Goal: Transaction & Acquisition: Purchase product/service

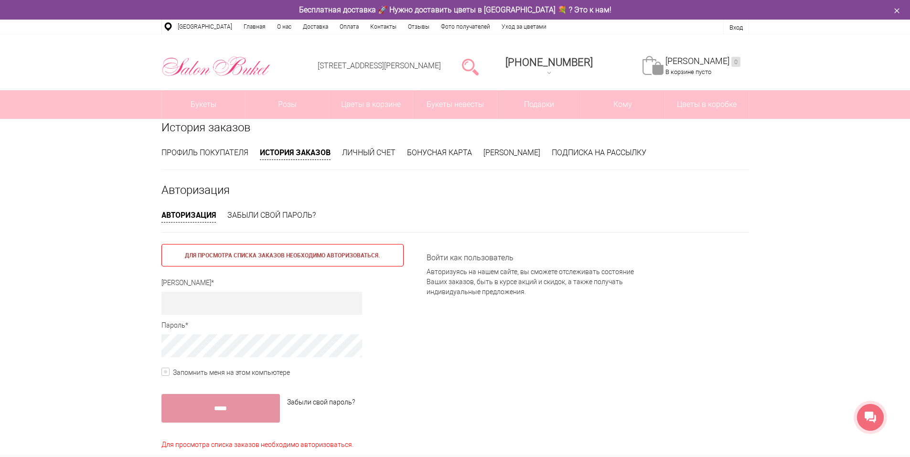
type input "**********"
click at [166, 374] on label "Запомнить меня на этом компьютере" at bounding box center [226, 373] width 129 height 10
click at [223, 413] on input "*****" at bounding box center [221, 408] width 118 height 29
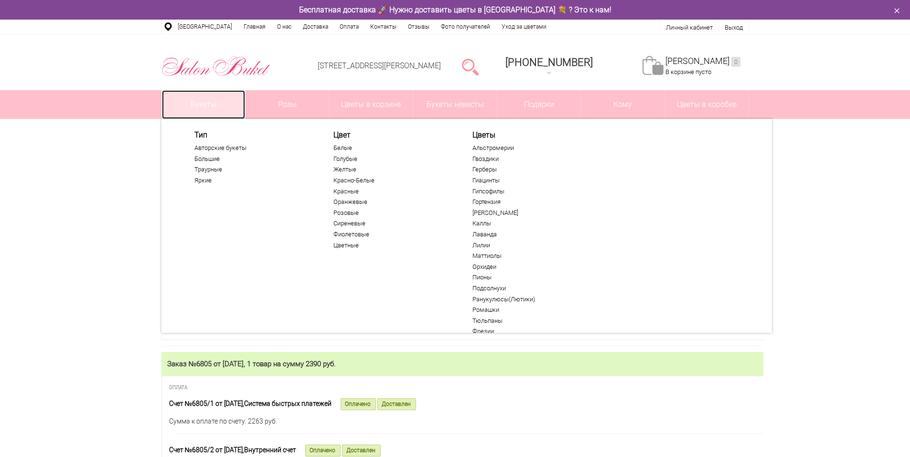
click at [202, 100] on link "Букеты" at bounding box center [204, 104] width 84 height 29
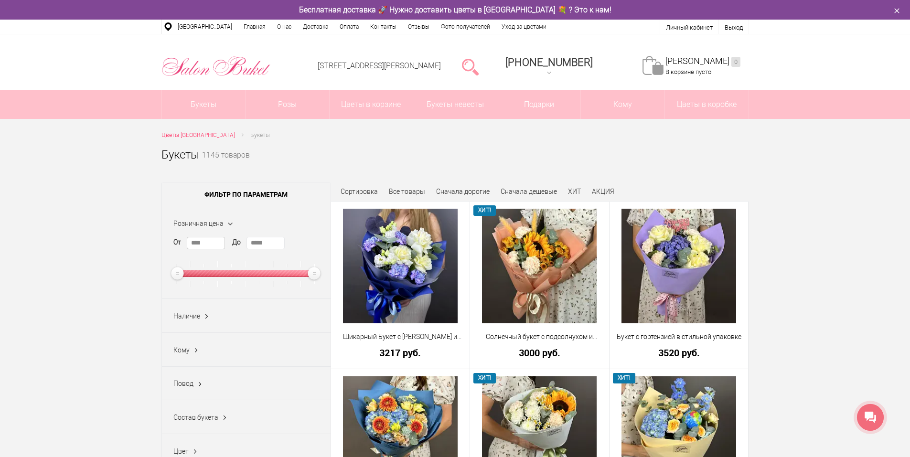
drag, startPoint x: 207, startPoint y: 239, endPoint x: 177, endPoint y: 240, distance: 30.1
click at [177, 240] on div "От **** До *****" at bounding box center [246, 262] width 146 height 50
type input "****"
click at [199, 317] on span "Наличие" at bounding box center [186, 316] width 27 height 8
click at [179, 351] on label "В наличии (66)" at bounding box center [201, 350] width 57 height 10
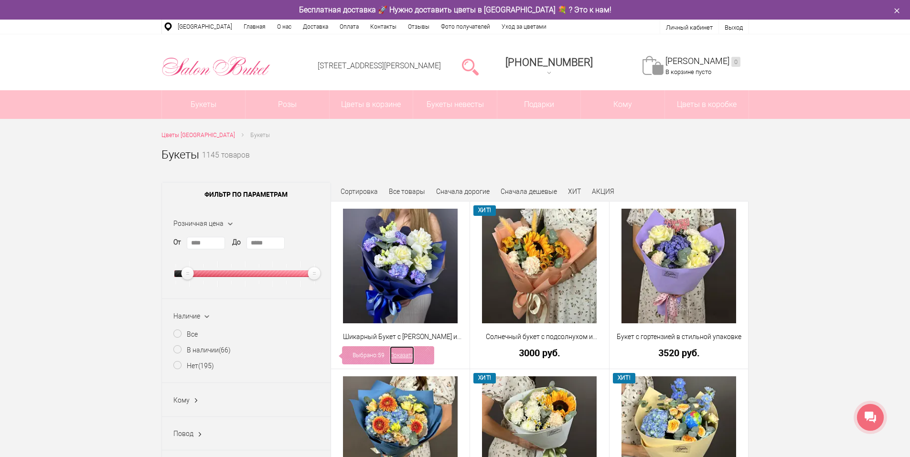
click at [414, 357] on link "Показать" at bounding box center [402, 355] width 24 height 18
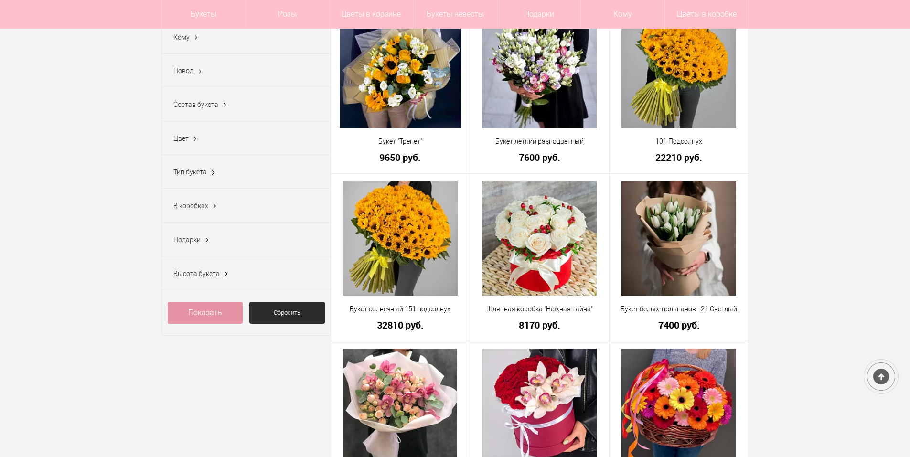
scroll to position [143, 0]
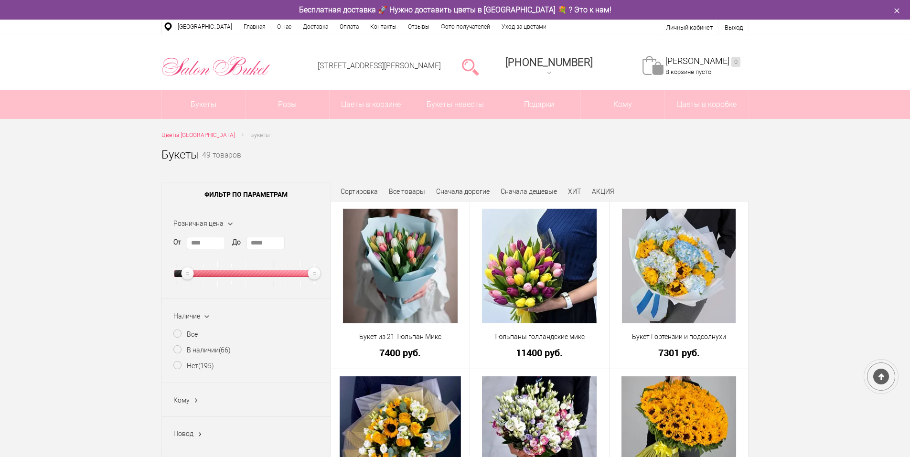
scroll to position [143, 0]
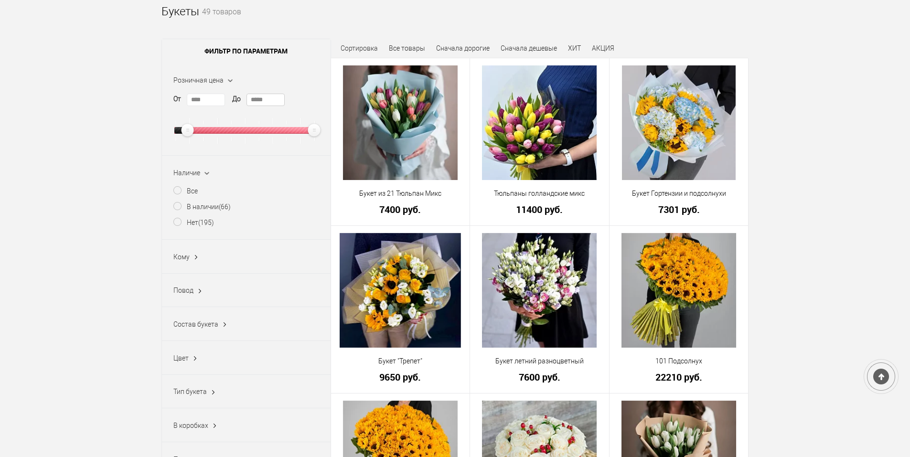
drag, startPoint x: 269, startPoint y: 100, endPoint x: 223, endPoint y: 97, distance: 46.0
click at [223, 97] on div "От **** До *****" at bounding box center [246, 119] width 146 height 50
type input "*****"
click at [178, 192] on label "Все" at bounding box center [185, 191] width 24 height 10
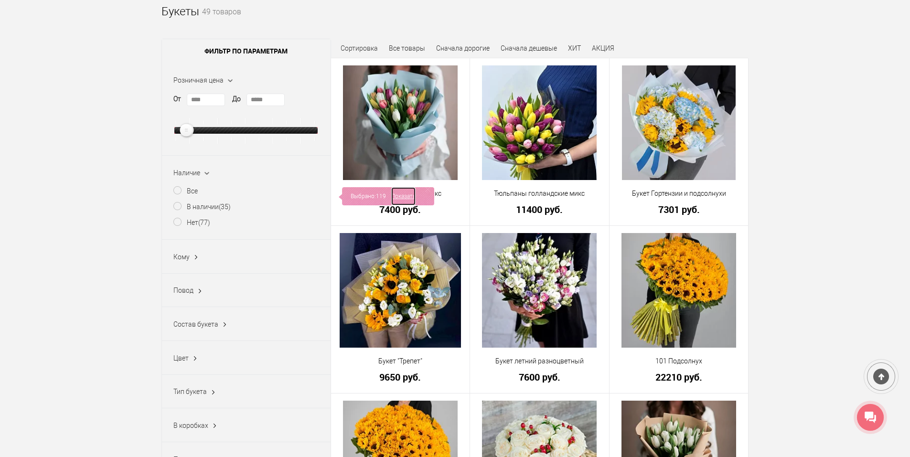
click at [399, 194] on link "Показать" at bounding box center [403, 196] width 24 height 18
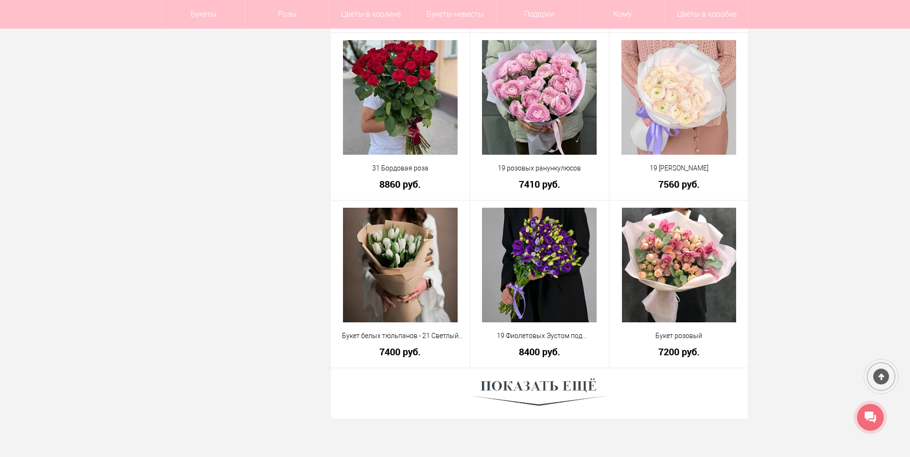
scroll to position [2676, 0]
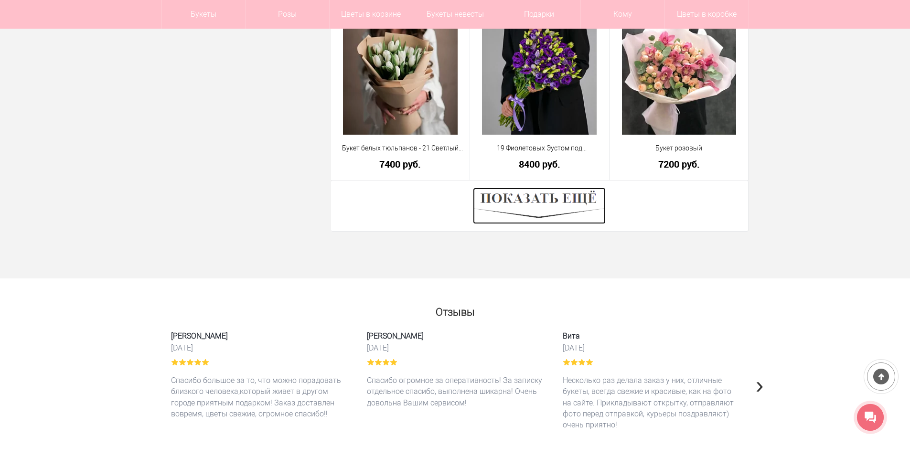
click at [547, 206] on img at bounding box center [539, 206] width 133 height 36
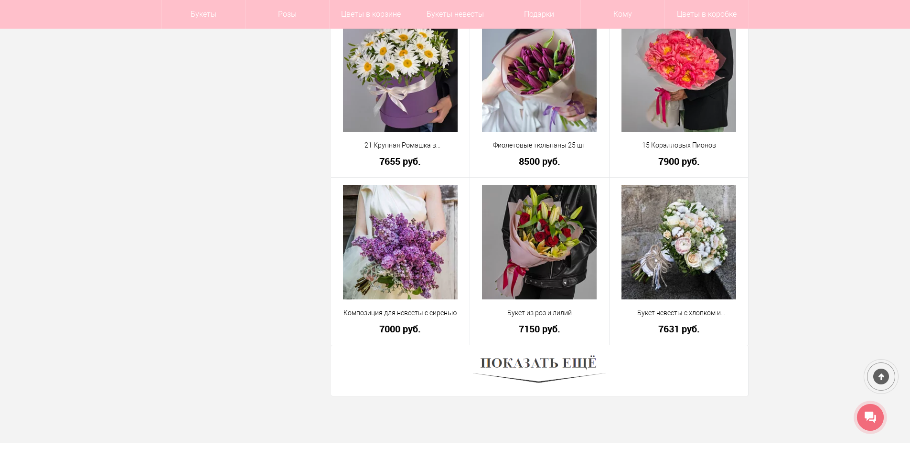
scroll to position [5208, 0]
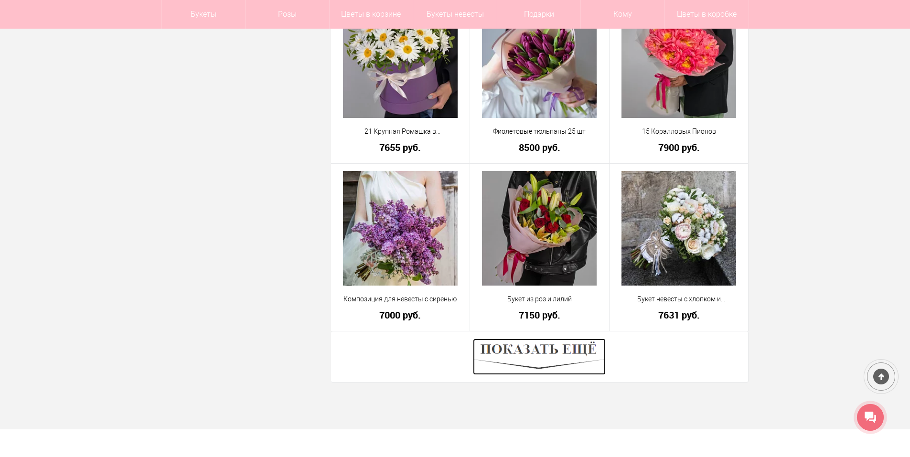
click at [559, 350] on img at bounding box center [539, 357] width 133 height 36
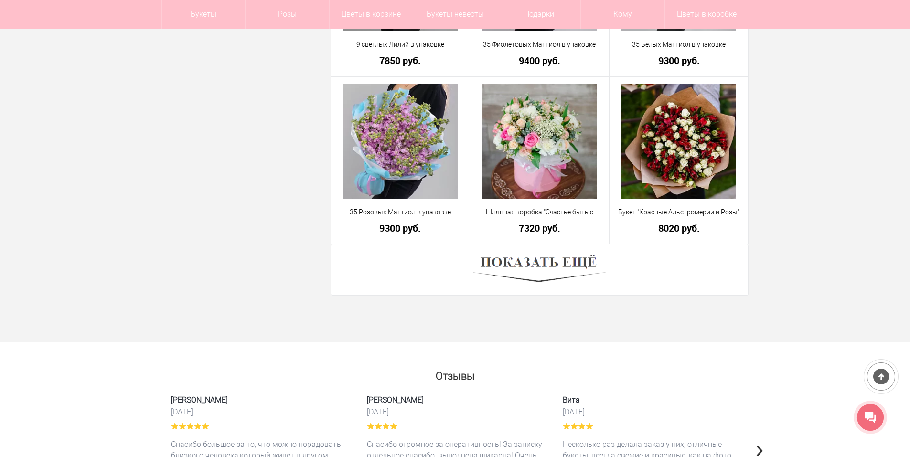
scroll to position [7979, 0]
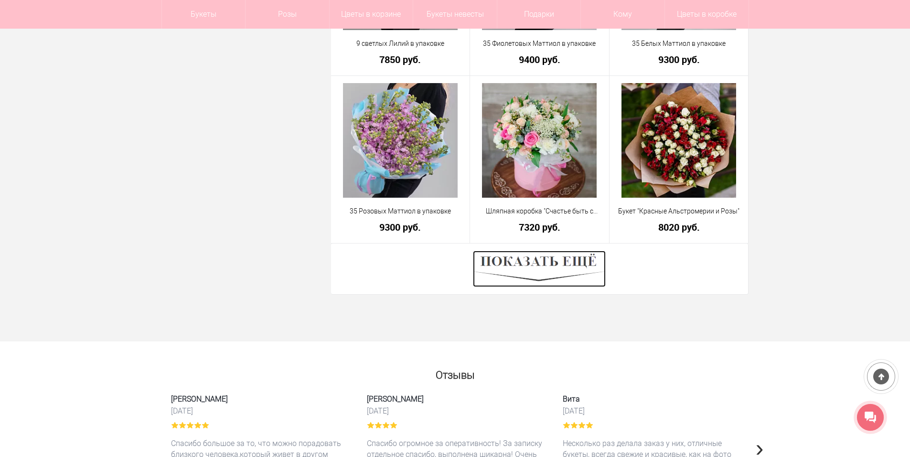
click at [559, 265] on img at bounding box center [539, 269] width 133 height 36
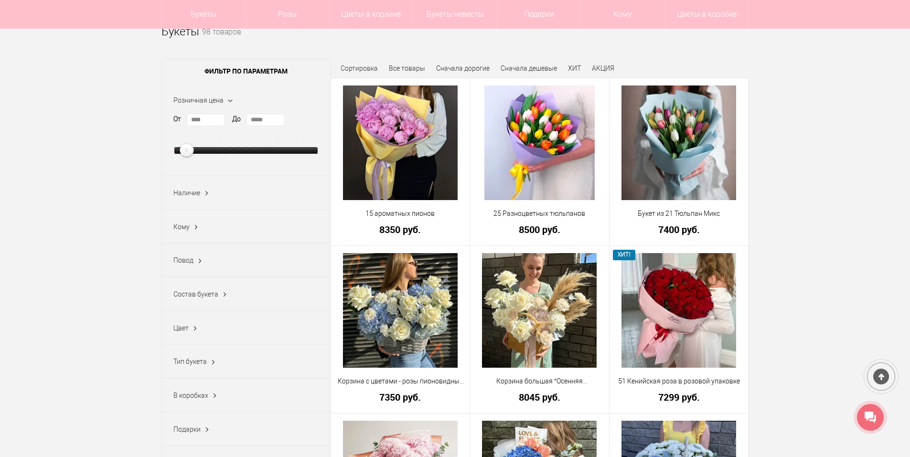
scroll to position [96, 0]
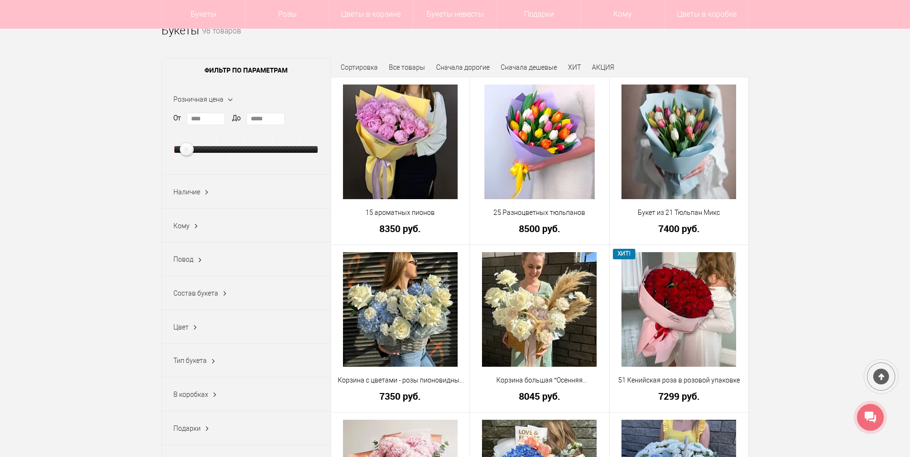
click at [211, 295] on span "Состав букета" at bounding box center [195, 294] width 45 height 8
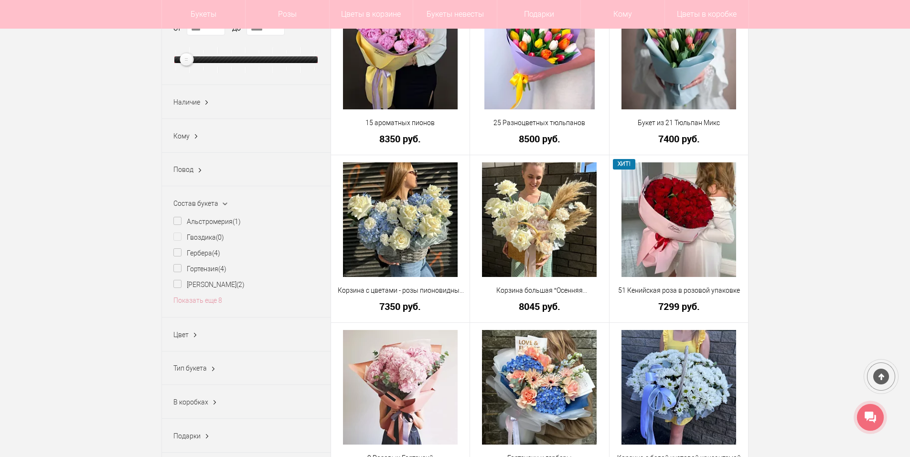
scroll to position [191, 0]
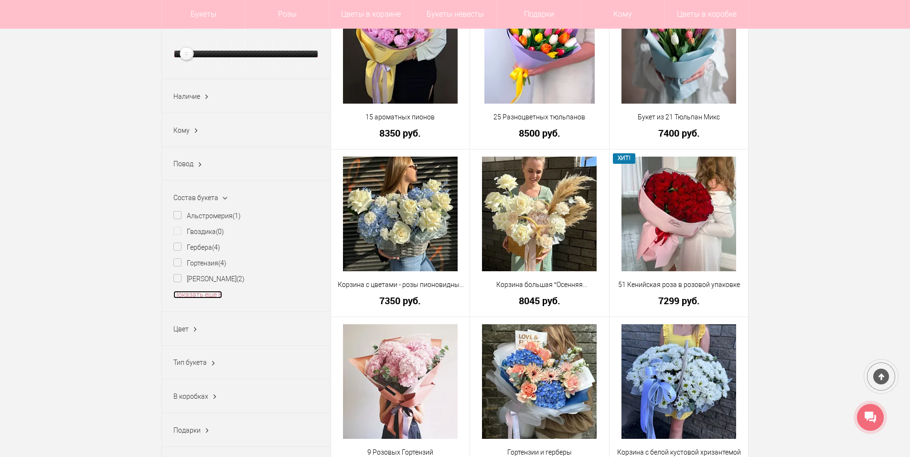
click at [211, 294] on li "Показать еще 8" at bounding box center [246, 295] width 146 height 10
click at [215, 299] on link "Показать еще 8" at bounding box center [197, 295] width 49 height 8
click at [184, 361] on label "Роза (6)" at bounding box center [191, 358] width 37 height 10
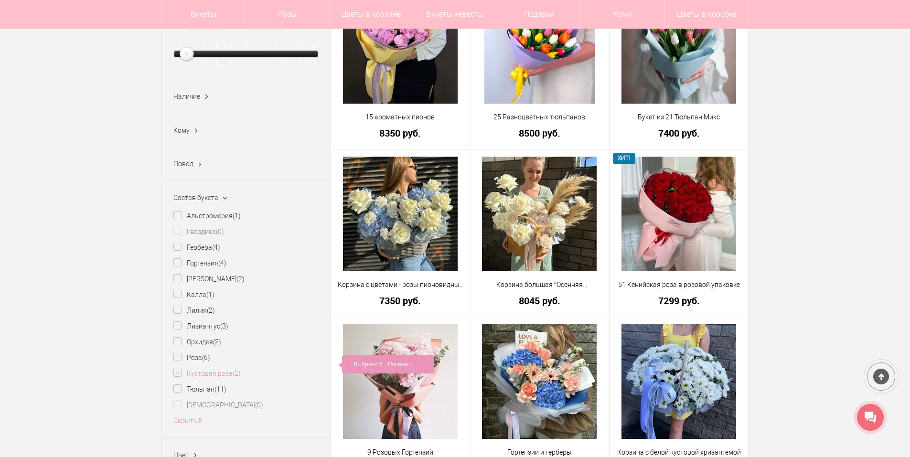
click at [182, 377] on label "Кустовая роза (2)" at bounding box center [206, 374] width 67 height 10
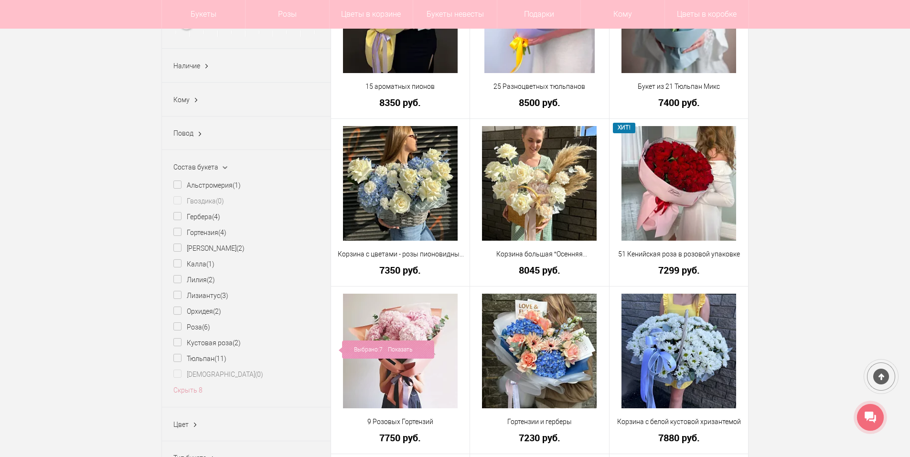
scroll to position [239, 0]
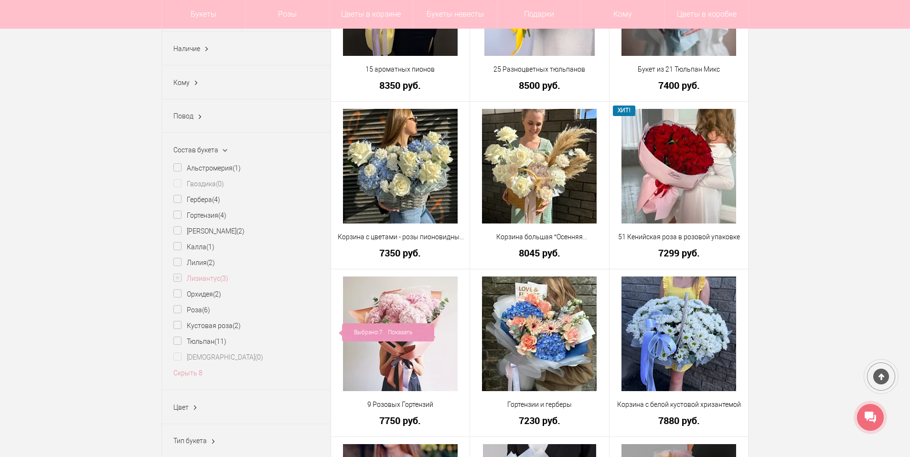
click at [177, 278] on label "Лизиантус (3)" at bounding box center [200, 279] width 55 height 10
click at [399, 280] on link "Показать" at bounding box center [400, 285] width 24 height 18
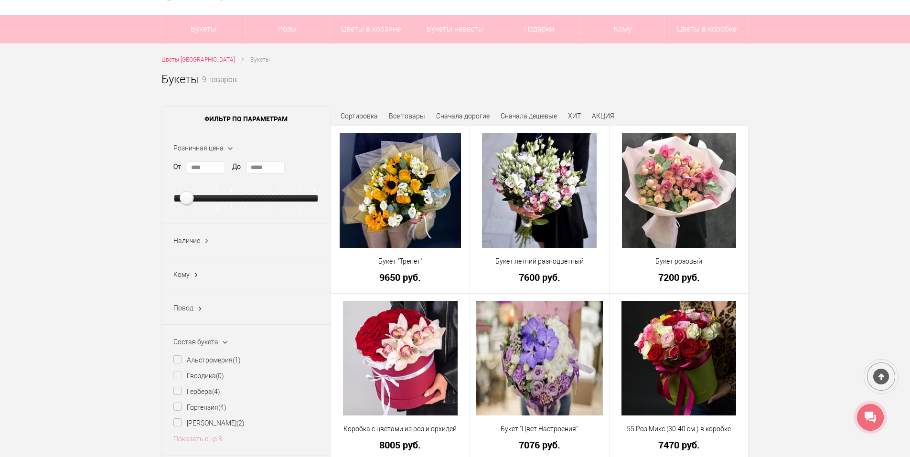
scroll to position [48, 0]
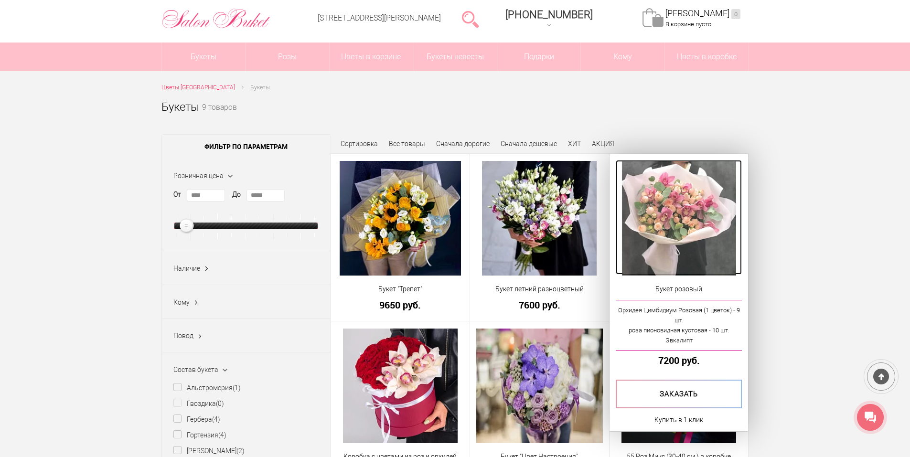
click at [653, 224] on img at bounding box center [679, 218] width 114 height 115
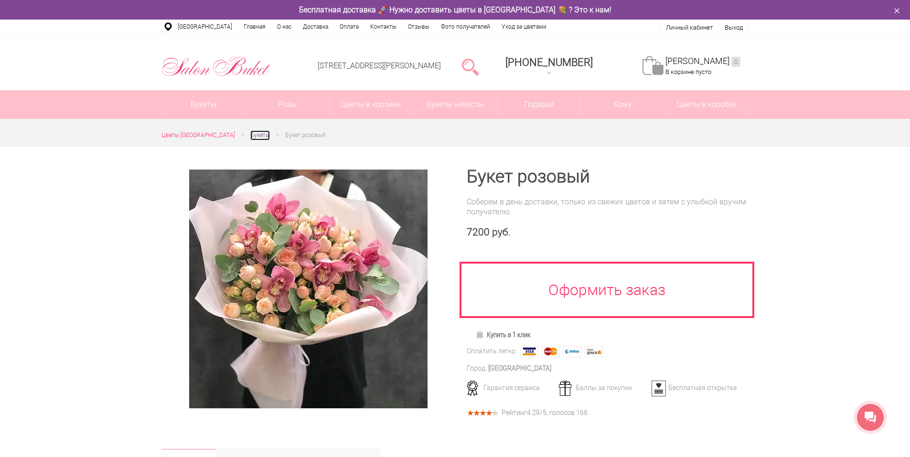
click at [250, 135] on span "Букеты" at bounding box center [260, 135] width 20 height 7
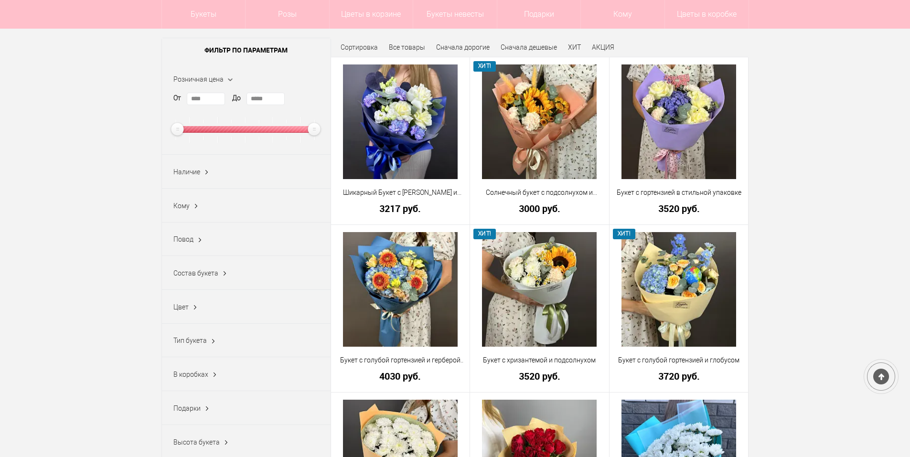
scroll to position [143, 0]
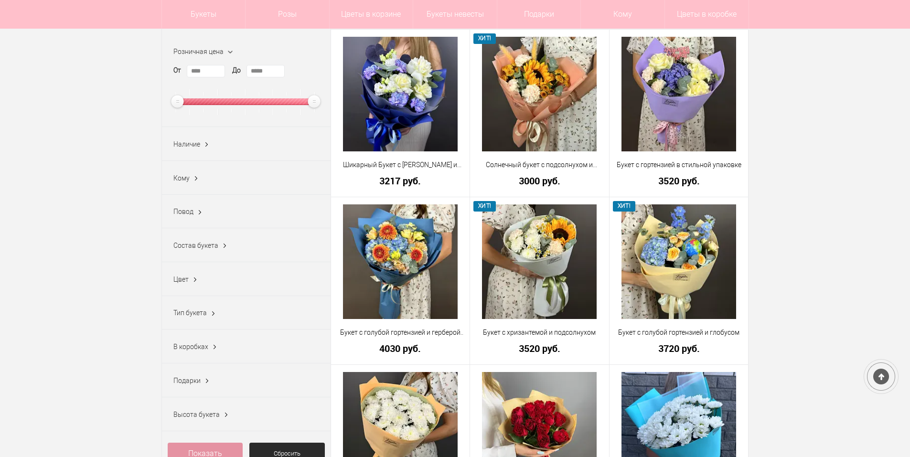
click at [203, 249] on span "Состав букета" at bounding box center [195, 246] width 45 height 8
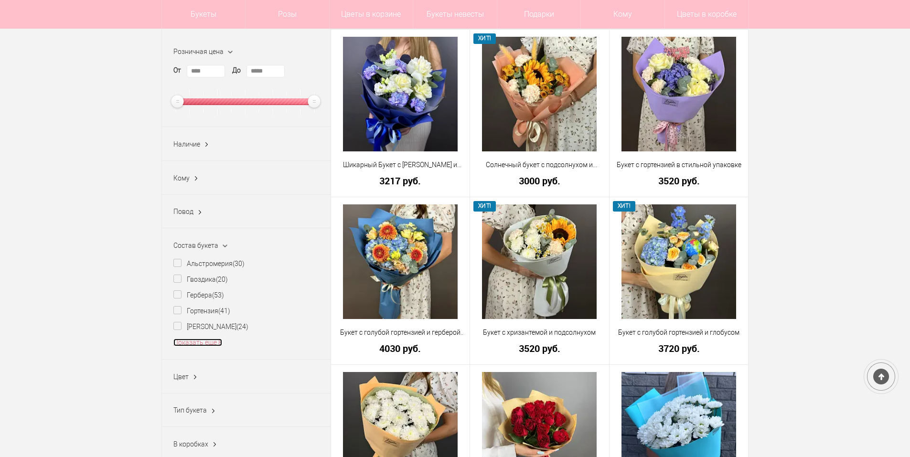
click at [206, 346] on link "Показать еще 8" at bounding box center [197, 343] width 49 height 8
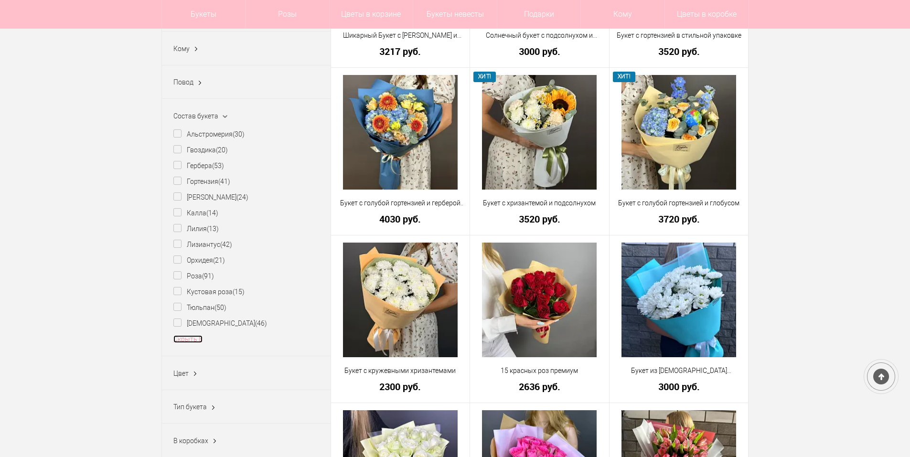
scroll to position [287, 0]
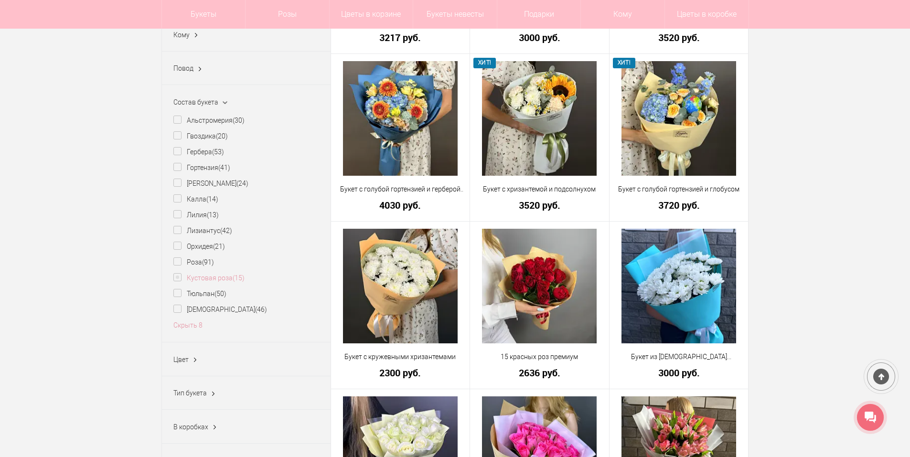
click at [181, 280] on label "Кустовая роза (15)" at bounding box center [208, 278] width 71 height 10
click at [400, 287] on link "Показать" at bounding box center [402, 285] width 24 height 18
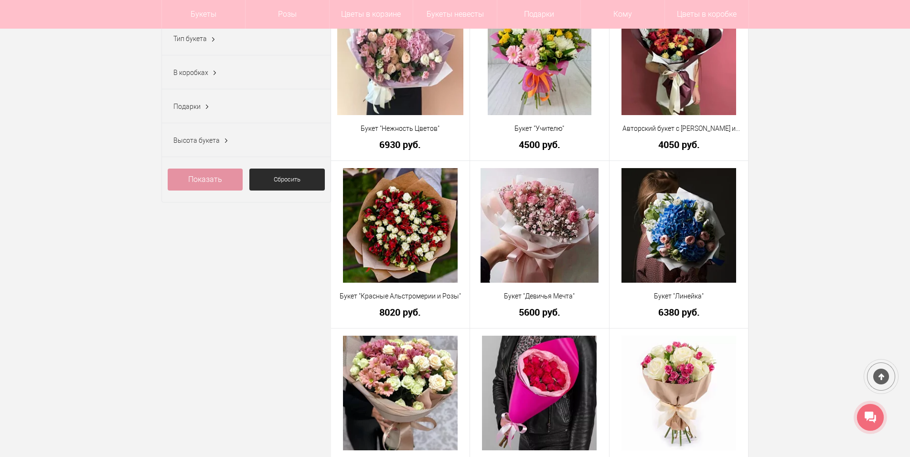
scroll to position [526, 0]
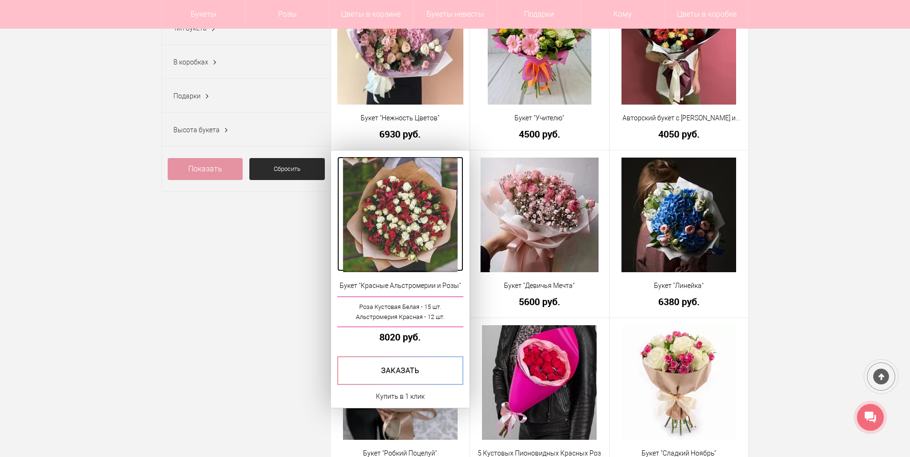
click at [391, 211] on img at bounding box center [400, 215] width 115 height 115
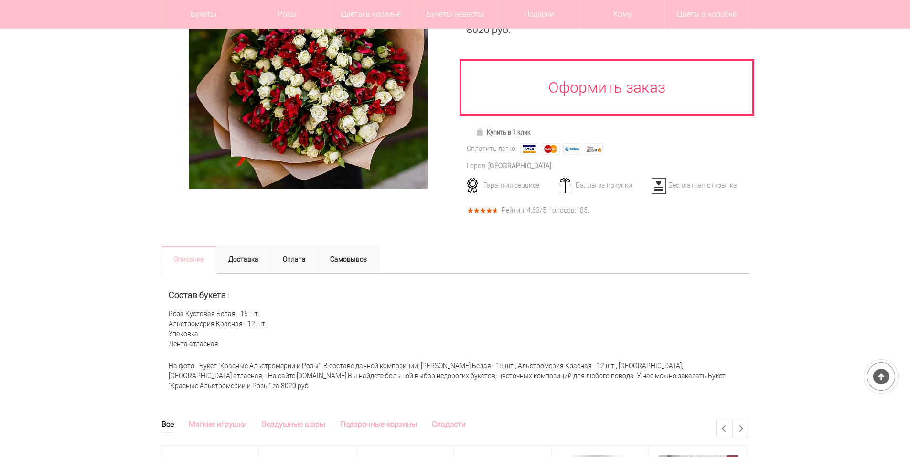
scroll to position [96, 0]
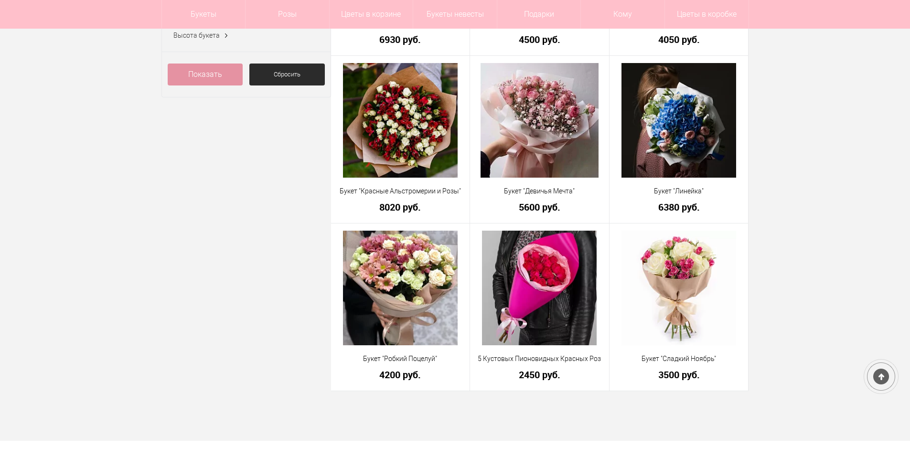
scroll to position [621, 0]
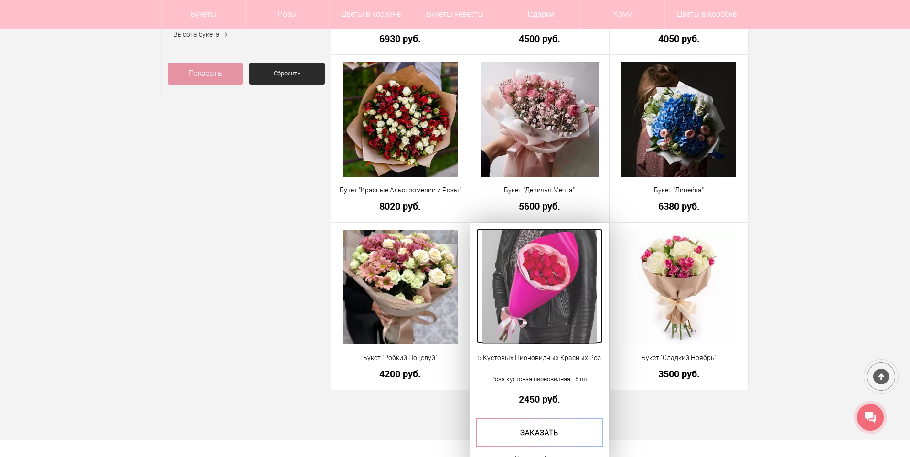
click at [534, 287] on img at bounding box center [539, 287] width 115 height 115
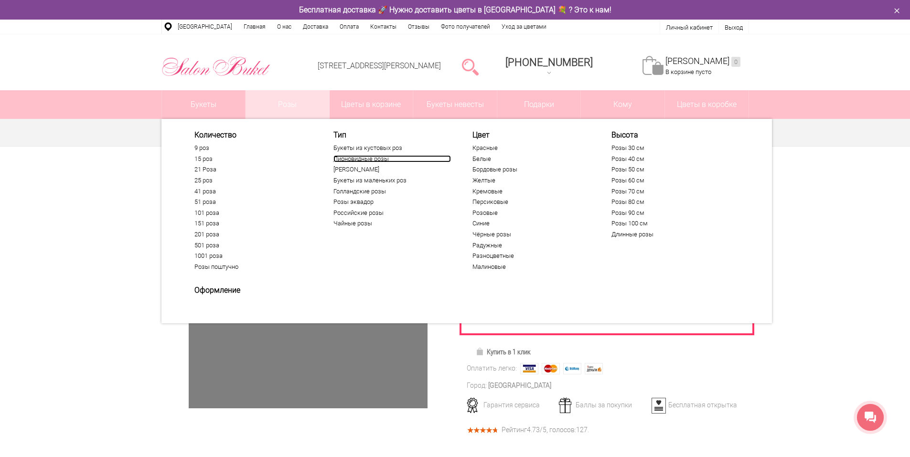
click at [363, 158] on link "Пионовидные розы" at bounding box center [393, 159] width 118 height 8
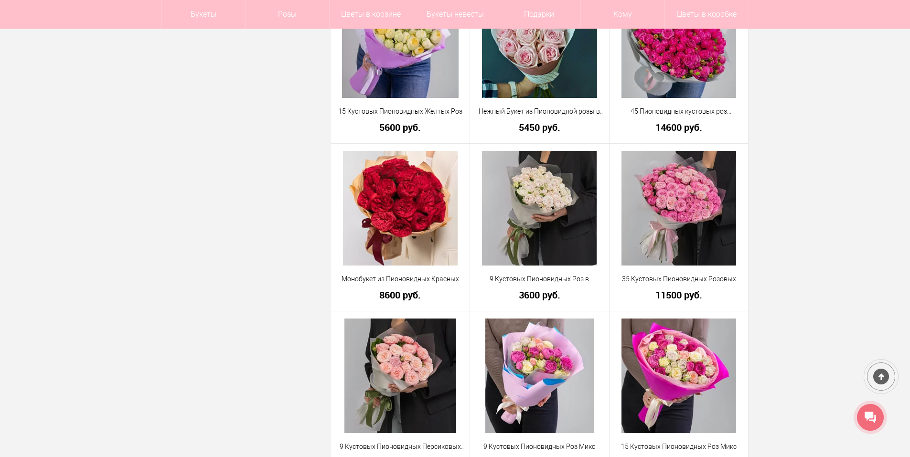
scroll to position [2532, 0]
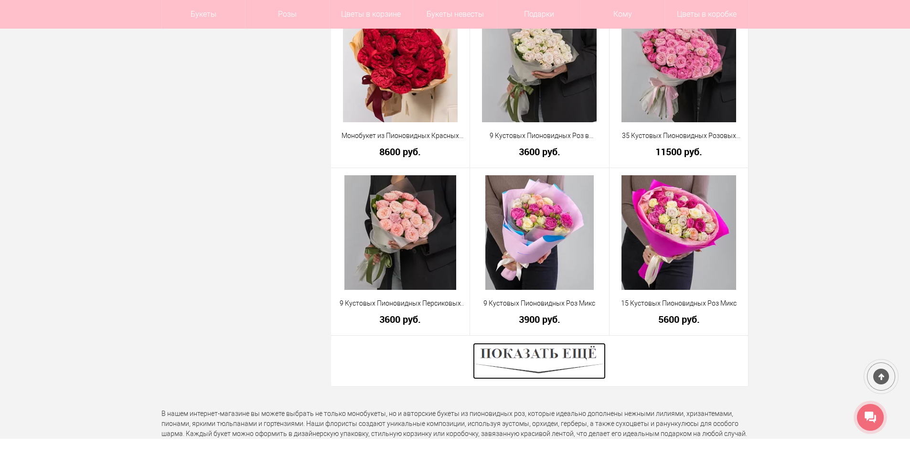
click at [541, 356] on img at bounding box center [539, 361] width 133 height 36
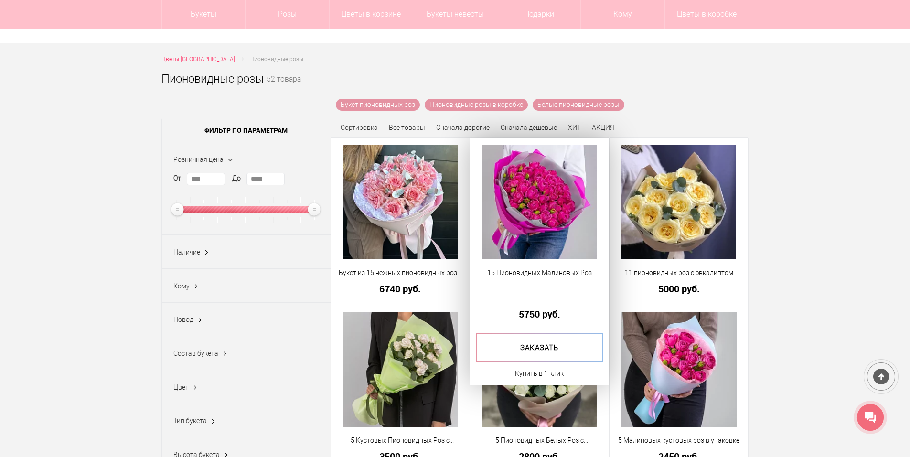
scroll to position [0, 0]
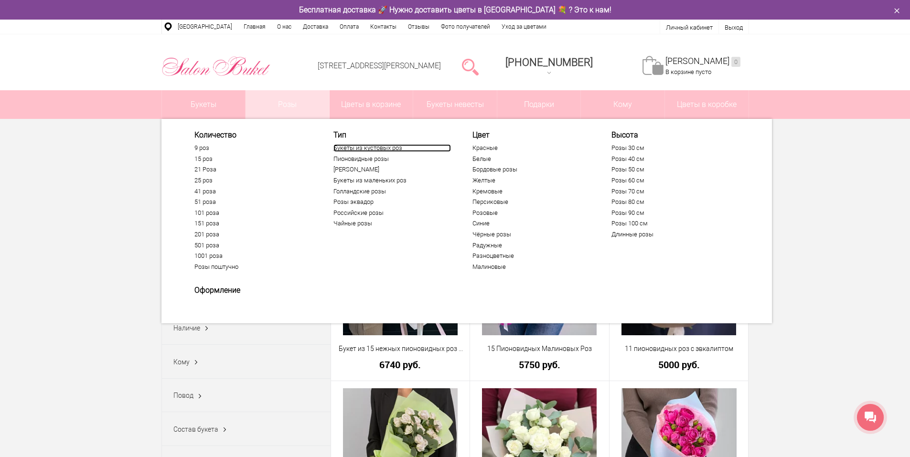
click at [368, 150] on link "Букеты из кустовых роз" at bounding box center [393, 148] width 118 height 8
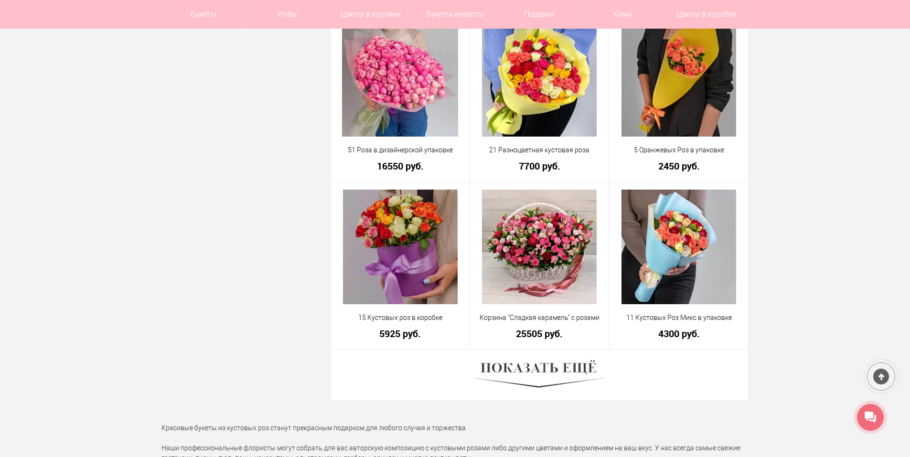
scroll to position [2532, 0]
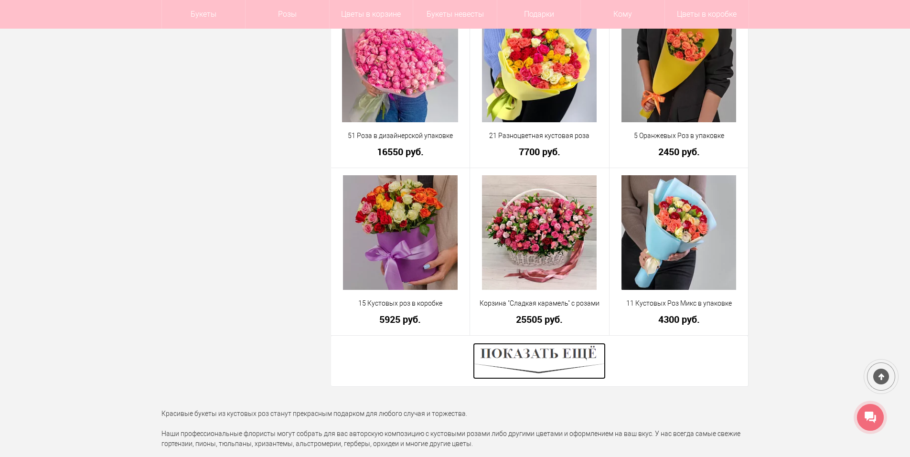
click at [554, 347] on img at bounding box center [539, 361] width 133 height 36
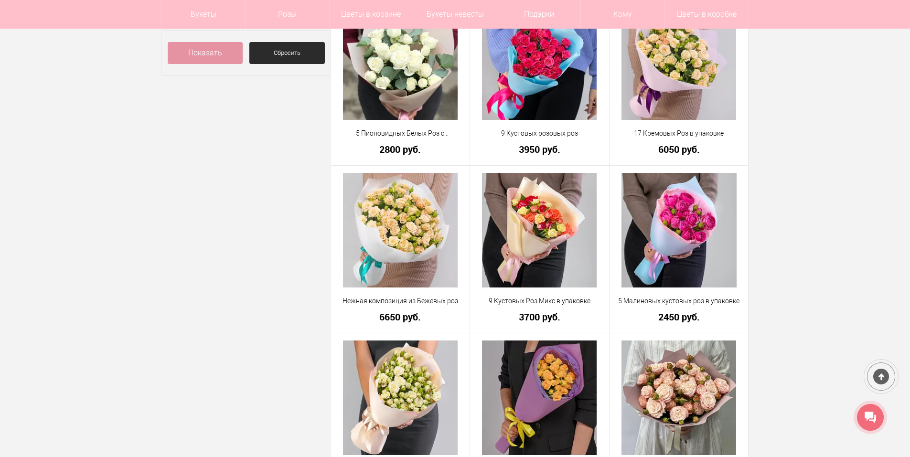
scroll to position [382, 0]
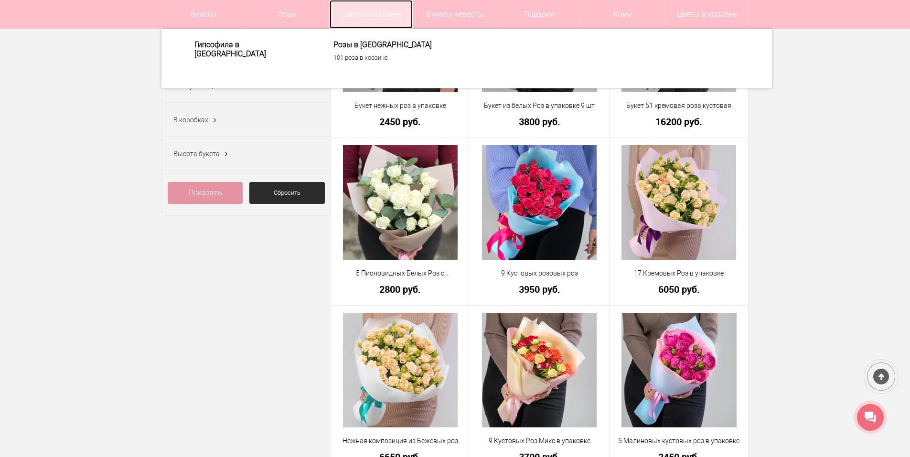
click at [375, 6] on link "Цветы в корзине" at bounding box center [372, 14] width 84 height 29
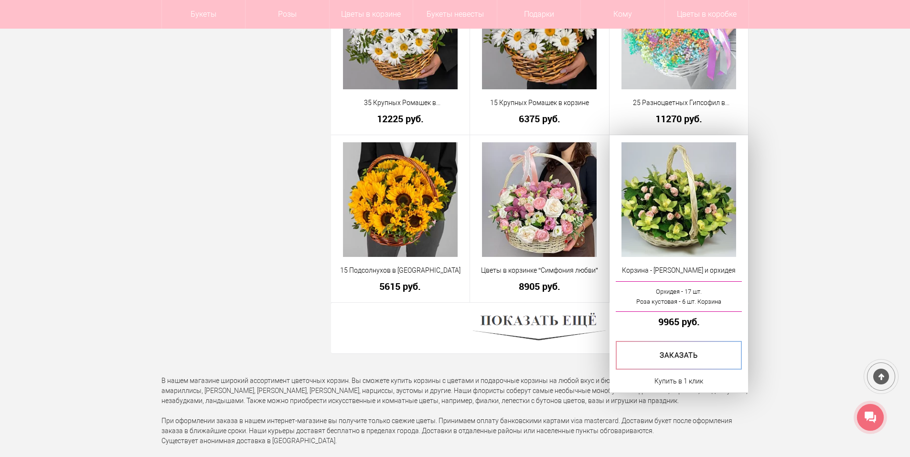
scroll to position [2580, 0]
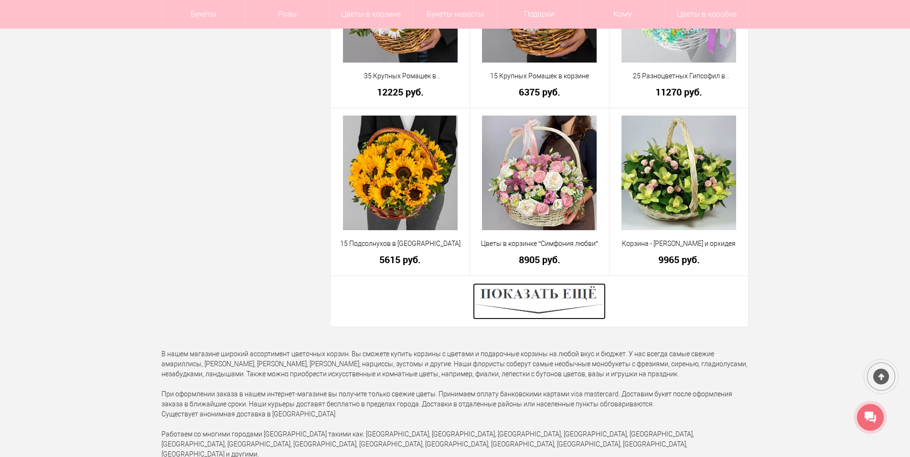
click at [523, 300] on img at bounding box center [539, 301] width 133 height 36
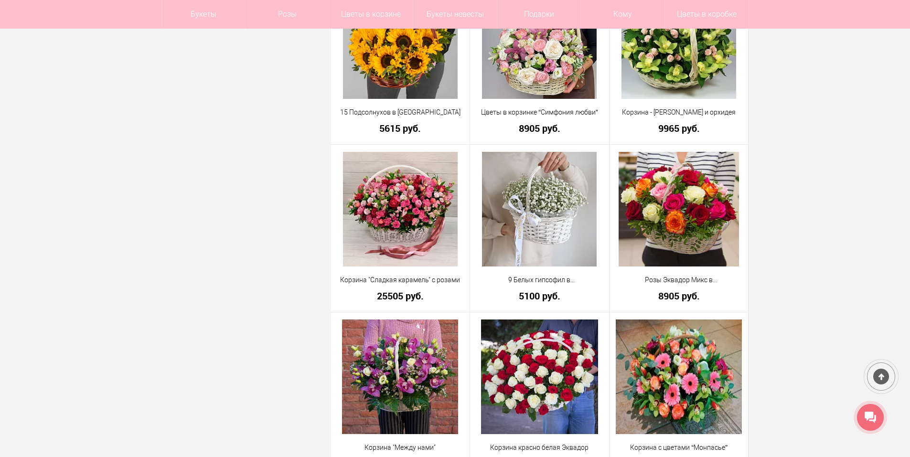
scroll to position [2676, 0]
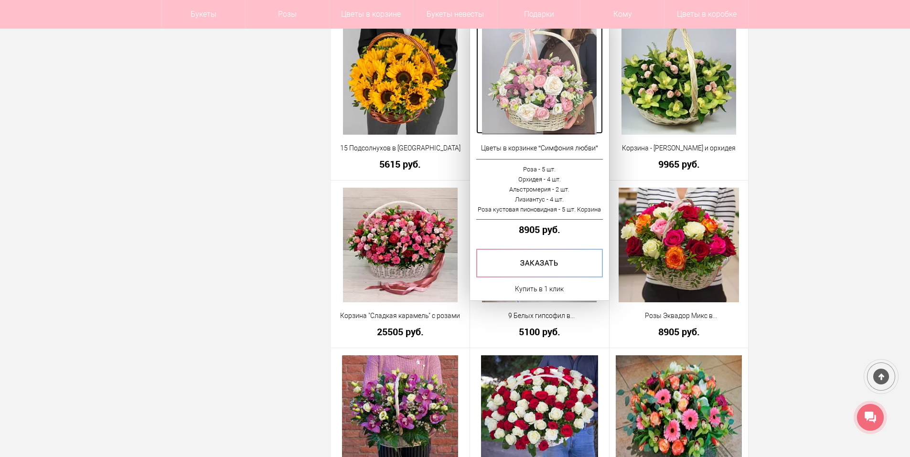
click at [540, 104] on img at bounding box center [539, 77] width 115 height 115
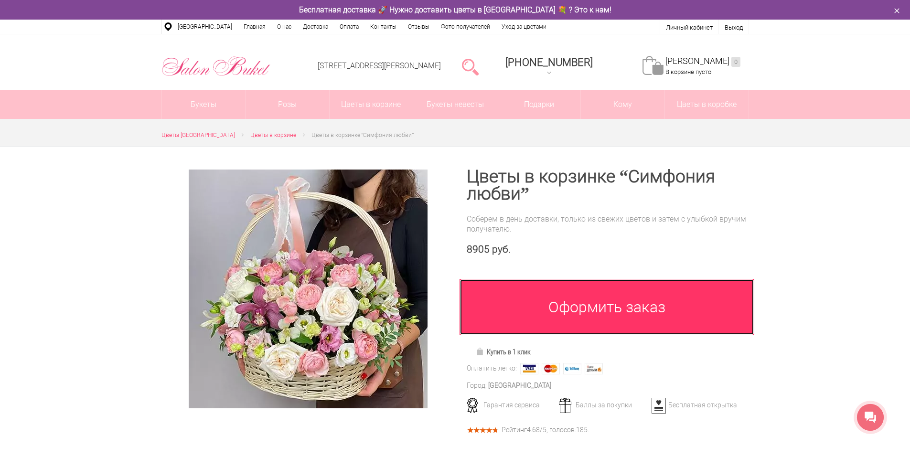
click at [604, 316] on link "Оформить заказ" at bounding box center [607, 307] width 295 height 56
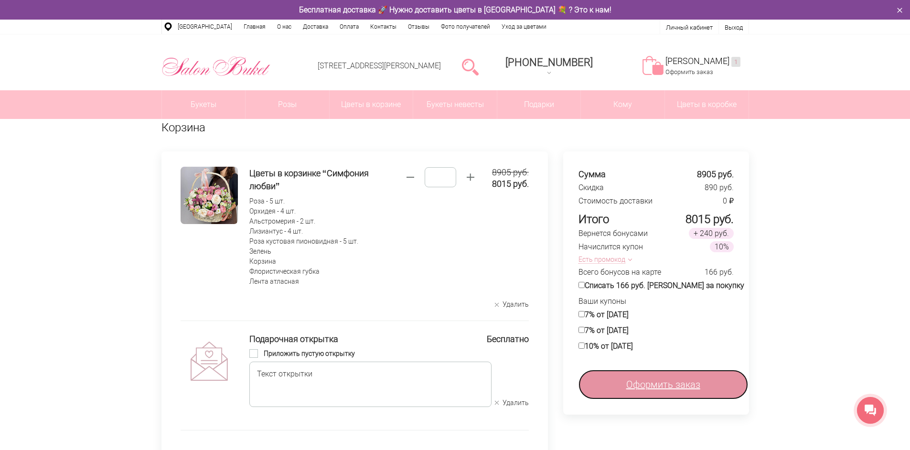
click at [676, 383] on span "Оформить заказ" at bounding box center [663, 384] width 74 height 14
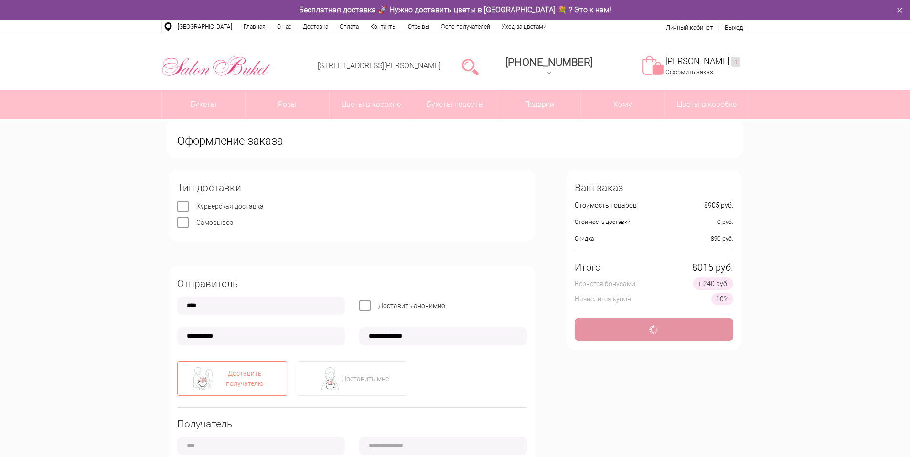
type input "**********"
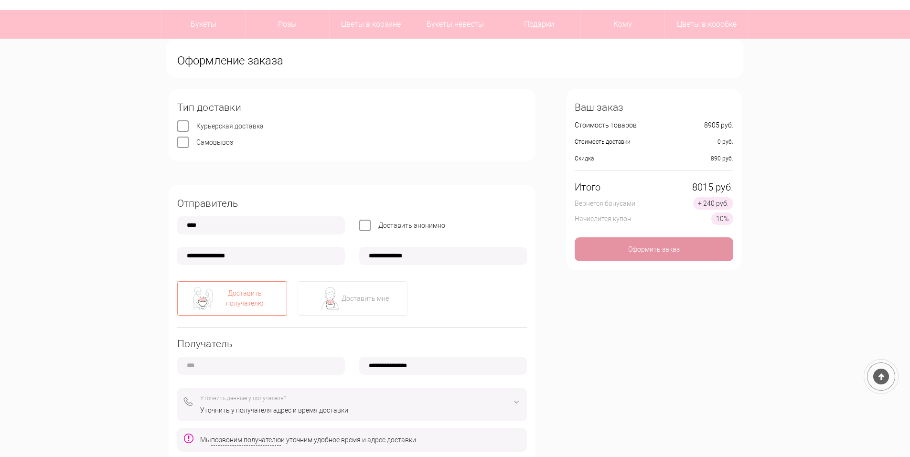
scroll to position [96, 0]
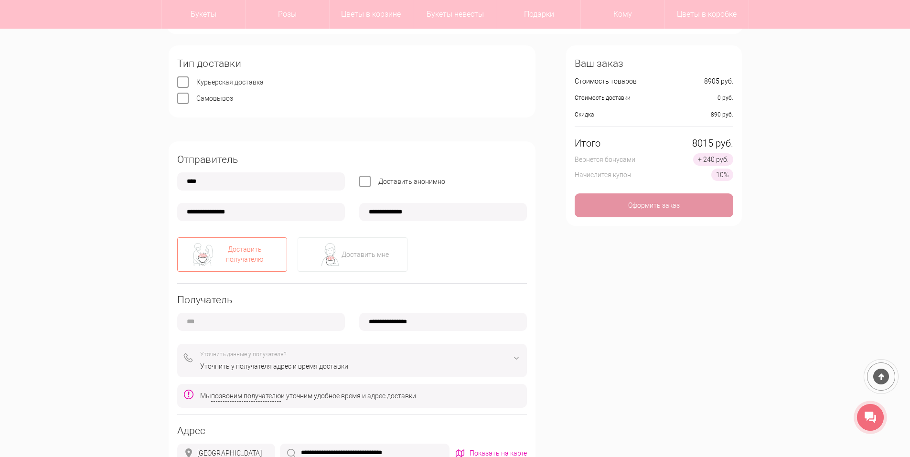
click at [215, 327] on input "text" at bounding box center [261, 322] width 168 height 18
type input "**********"
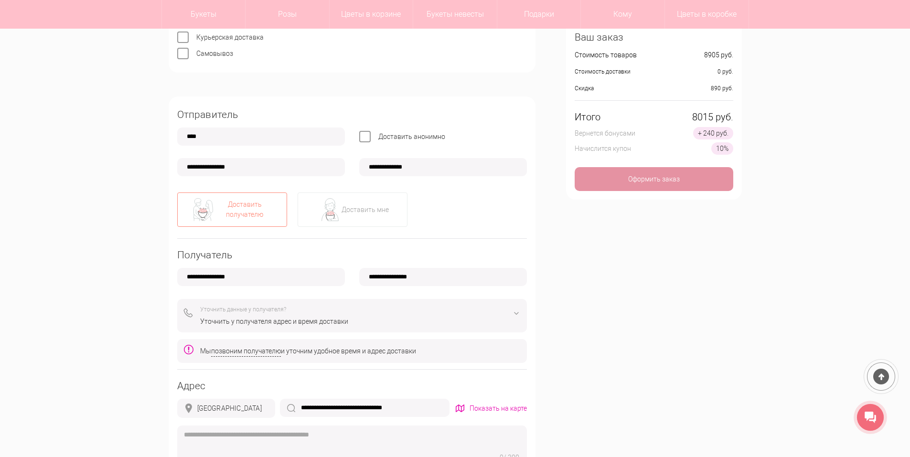
scroll to position [191, 0]
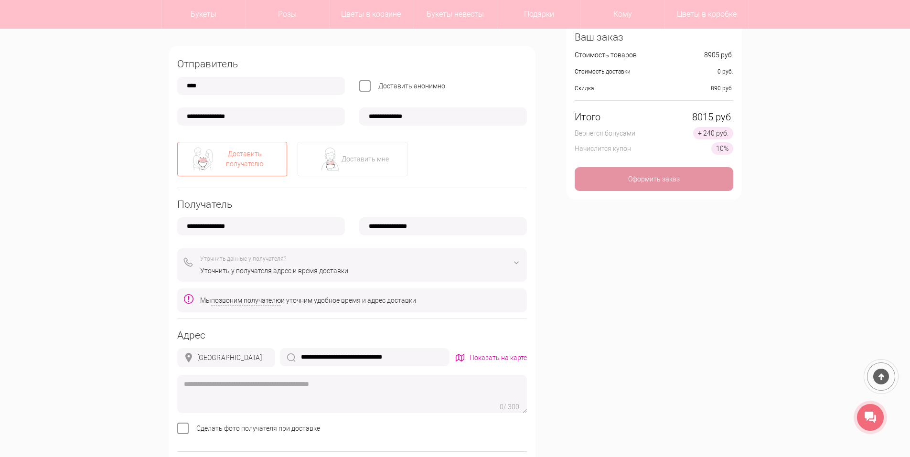
click at [514, 262] on img at bounding box center [516, 262] width 11 height 11
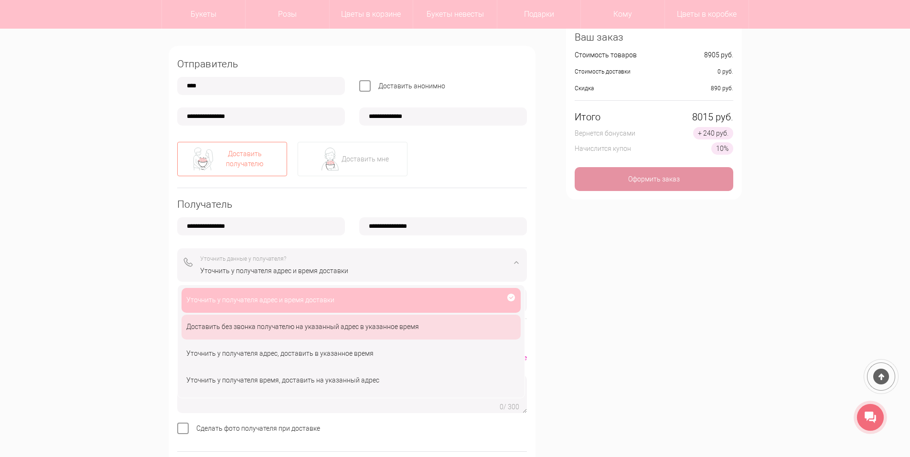
click at [334, 319] on div "Доставить без звонка получателю на указанный адрес в указанное время" at bounding box center [351, 327] width 339 height 25
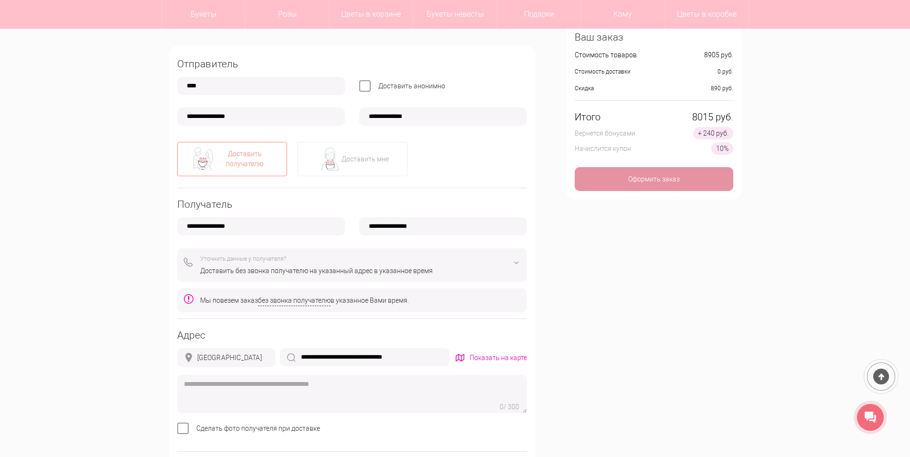
click at [337, 361] on input "**********" at bounding box center [365, 357] width 170 height 18
click at [303, 354] on input "**********" at bounding box center [365, 357] width 170 height 18
click at [244, 358] on div "[GEOGRAPHIC_DATA]" at bounding box center [229, 358] width 65 height 10
click at [305, 357] on input "**********" at bounding box center [365, 357] width 170 height 18
type input "*"
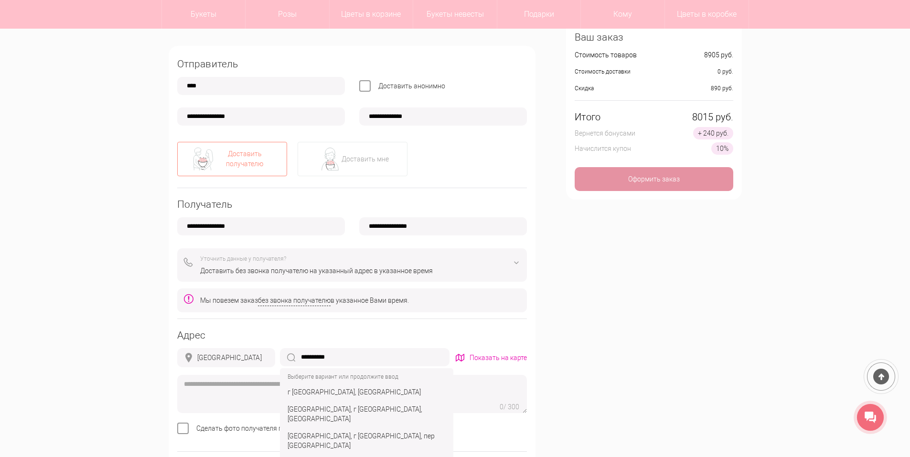
click at [302, 393] on div "г Нижний Новгород, ул Воровского" at bounding box center [367, 392] width 170 height 17
type input "**********"
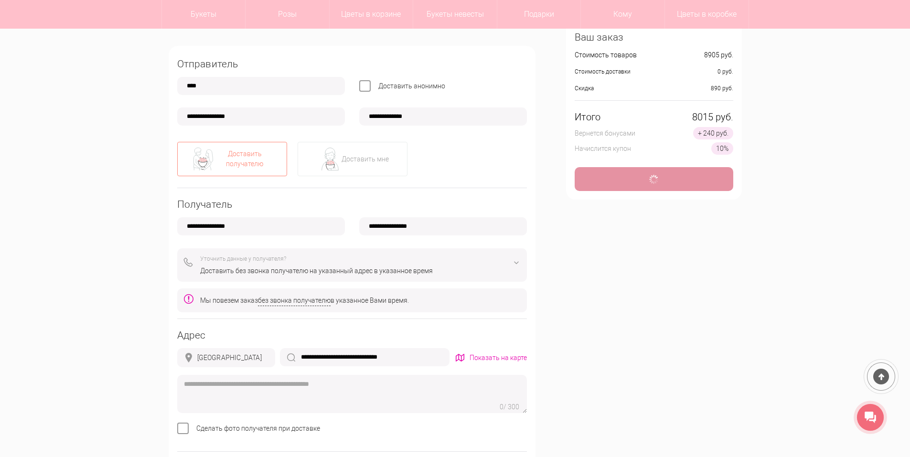
click at [412, 360] on input "**********" at bounding box center [365, 357] width 170 height 18
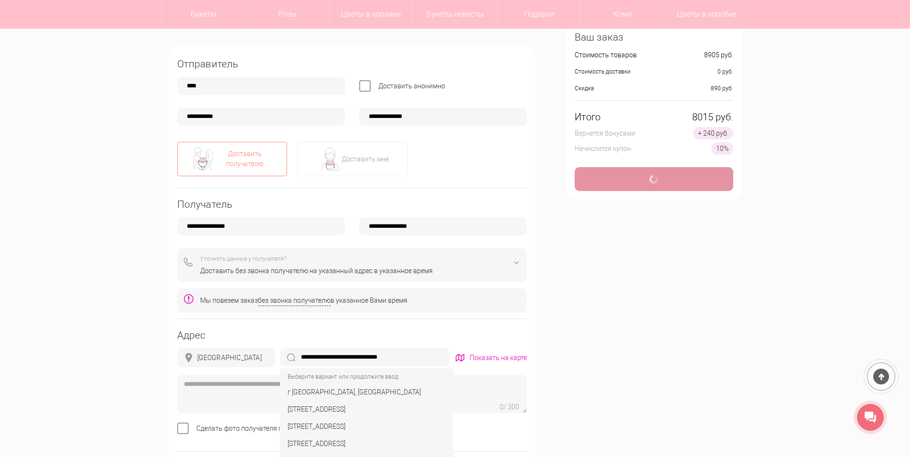
type input "**********"
click at [403, 391] on div "г Нижний Новгород, ул Воровского, д 11" at bounding box center [367, 392] width 170 height 17
type input "**********"
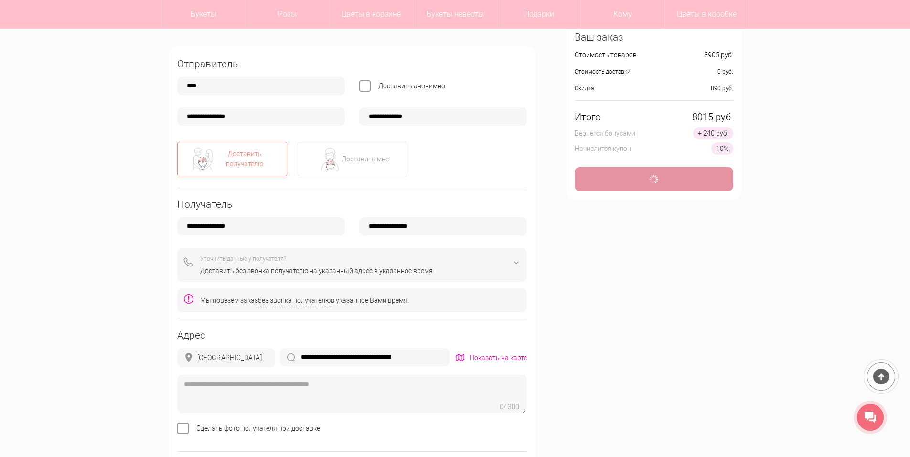
click at [429, 359] on input "**********" at bounding box center [365, 357] width 170 height 18
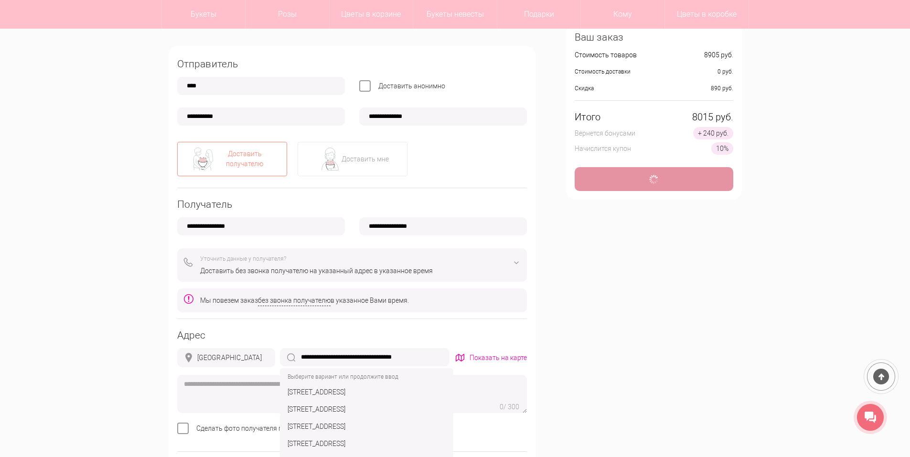
type input "**********"
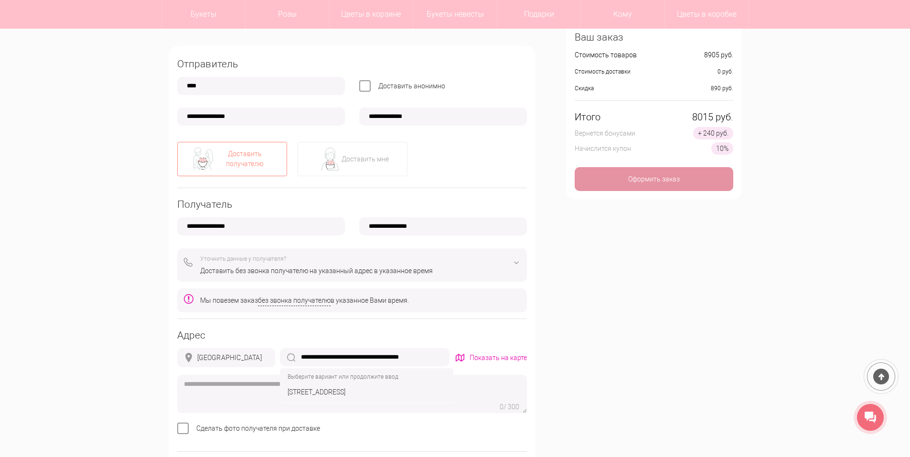
click at [423, 391] on div "[STREET_ADDRESS]" at bounding box center [367, 392] width 170 height 17
type input "**********"
click at [383, 392] on textarea at bounding box center [352, 394] width 350 height 38
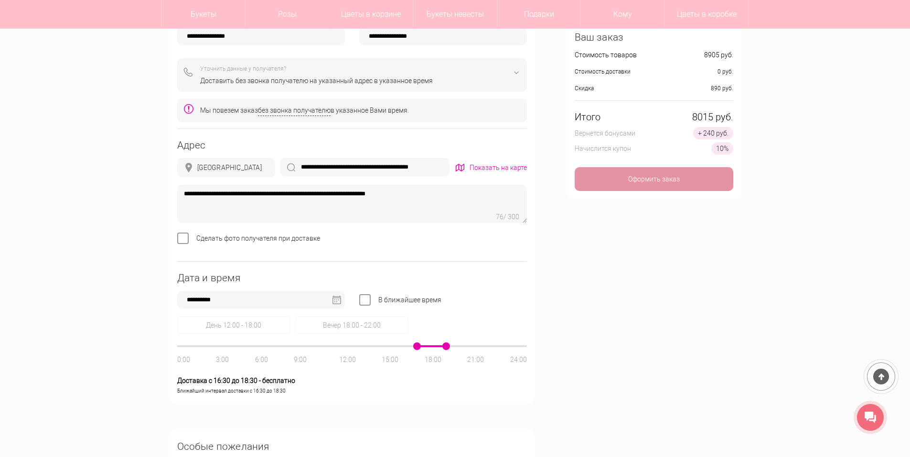
scroll to position [382, 0]
type textarea "**********"
drag, startPoint x: 423, startPoint y: 347, endPoint x: 405, endPoint y: 347, distance: 17.7
click at [392, 344] on div "День 12:00 - 18:00 Вечер 18:00 - 22:00 0:00 3:00 6:00 9:00 12:00 15:00 18:00 21…" at bounding box center [352, 355] width 350 height 79
drag, startPoint x: 417, startPoint y: 347, endPoint x: 279, endPoint y: 350, distance: 138.1
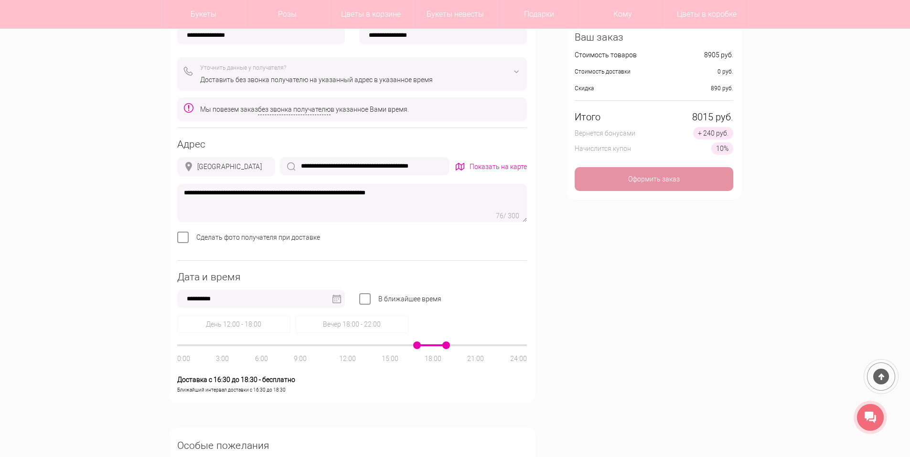
click at [279, 346] on div "0:00 3:00 6:00 9:00 12:00 15:00 18:00 21:00 24:00" at bounding box center [352, 346] width 350 height 2
drag, startPoint x: 419, startPoint y: 345, endPoint x: 341, endPoint y: 347, distance: 78.4
click at [341, 346] on div "0:00 3:00 6:00 9:00 12:00 15:00 18:00 21:00 24:00" at bounding box center [352, 346] width 350 height 2
click at [338, 303] on input "**********" at bounding box center [261, 299] width 168 height 18
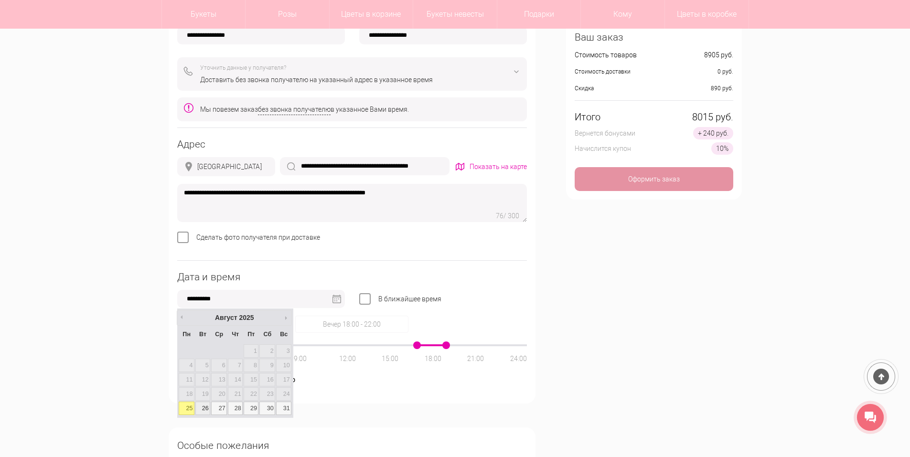
click at [201, 409] on link "26" at bounding box center [202, 408] width 15 height 13
type input "**********"
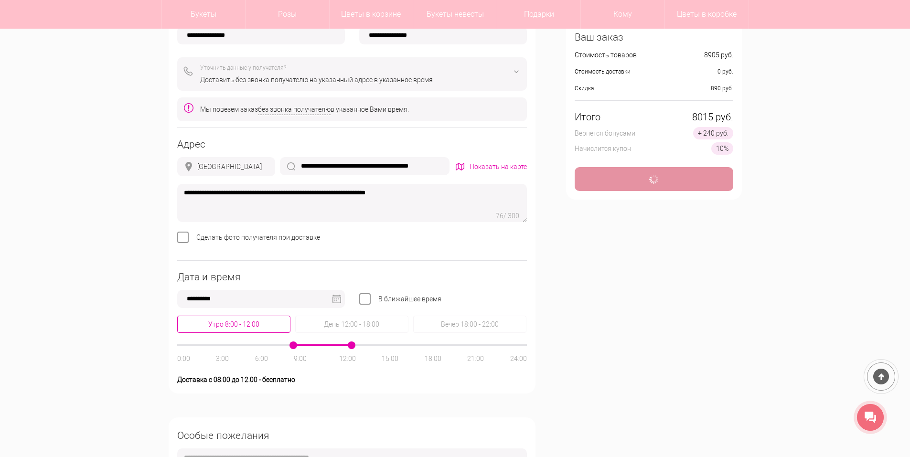
type input "**********"
click at [250, 327] on div "Утро 8:00 - 12:00" at bounding box center [233, 324] width 113 height 17
drag, startPoint x: 291, startPoint y: 345, endPoint x: 283, endPoint y: 345, distance: 7.2
click at [283, 345] on div at bounding box center [352, 346] width 350 height 2
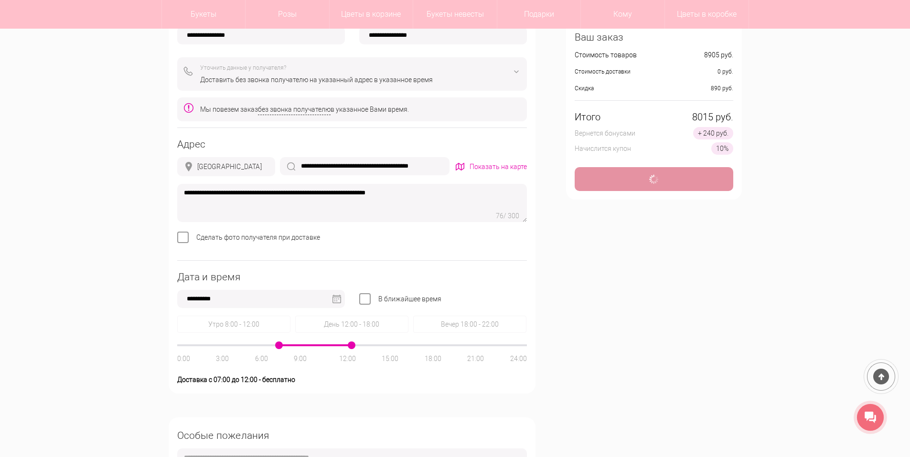
type input "**********"
drag, startPoint x: 352, startPoint y: 344, endPoint x: 304, endPoint y: 346, distance: 47.4
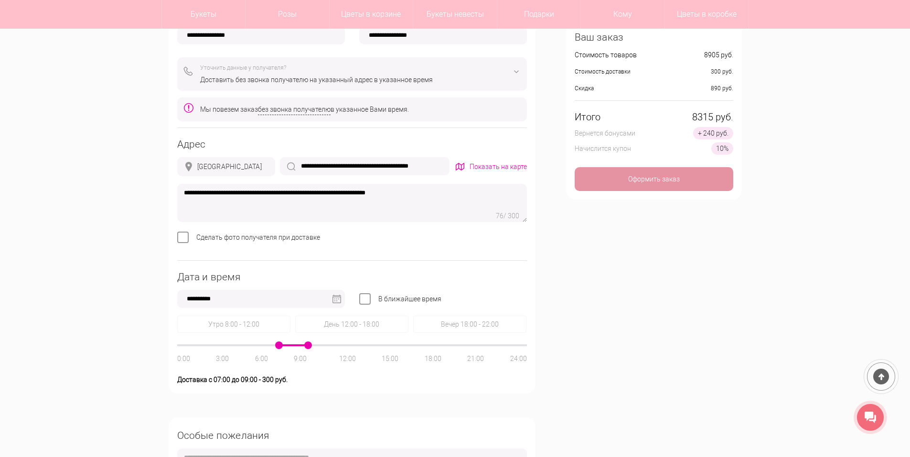
click at [304, 346] on span at bounding box center [308, 346] width 8 height 8
drag, startPoint x: 275, startPoint y: 345, endPoint x: 292, endPoint y: 349, distance: 17.1
click at [292, 346] on div "0:00 3:00 6:00 9:00 12:00 15:00 18:00 21:00 24:00" at bounding box center [352, 346] width 350 height 2
type input "**********"
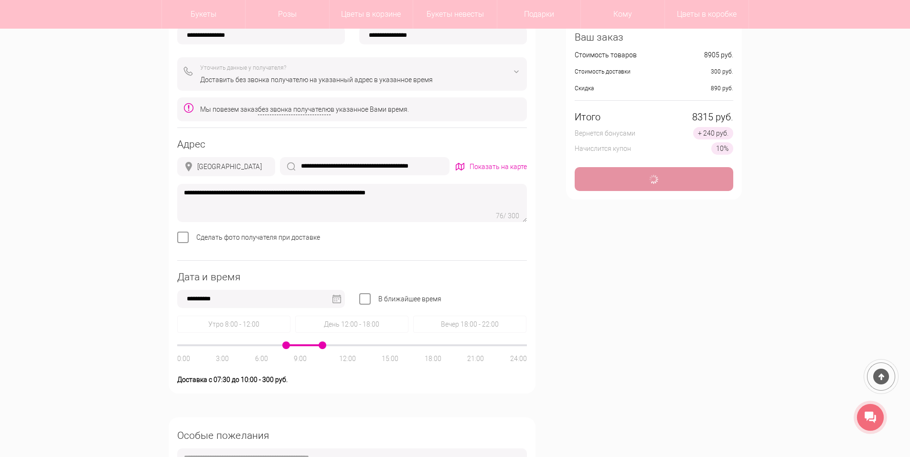
drag, startPoint x: 315, startPoint y: 345, endPoint x: 323, endPoint y: 347, distance: 8.2
click at [323, 347] on span at bounding box center [323, 346] width 8 height 8
type input "**********"
click at [284, 349] on div "0:00 3:00 6:00 9:00 12:00 15:00 18:00 21:00 24:00" at bounding box center [352, 355] width 350 height 18
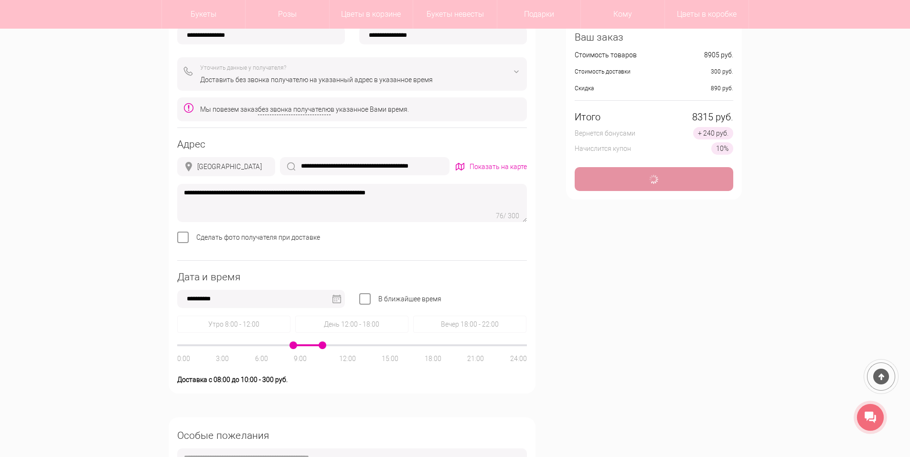
drag, startPoint x: 286, startPoint y: 345, endPoint x: 295, endPoint y: 346, distance: 9.1
click at [295, 346] on span at bounding box center [294, 346] width 8 height 8
type input "**********"
drag, startPoint x: 322, startPoint y: 346, endPoint x: 311, endPoint y: 346, distance: 10.5
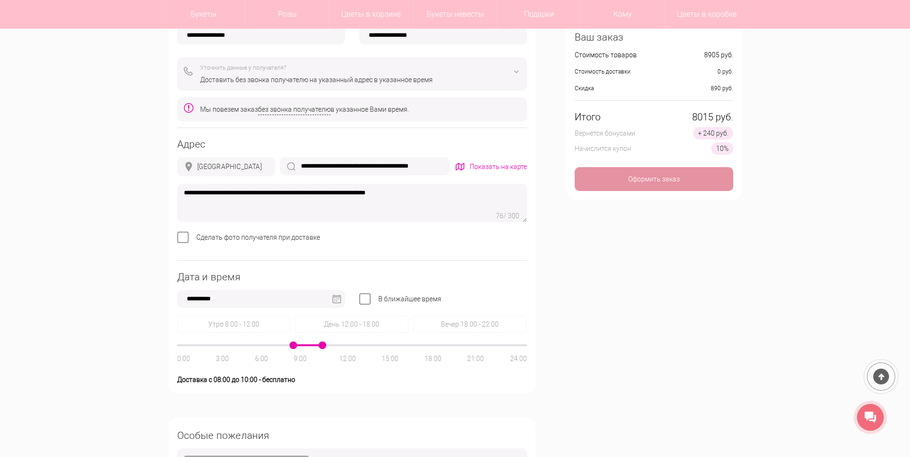
click at [311, 346] on div "0:00 3:00 6:00 9:00 12:00 15:00 18:00 21:00 24:00" at bounding box center [352, 346] width 350 height 2
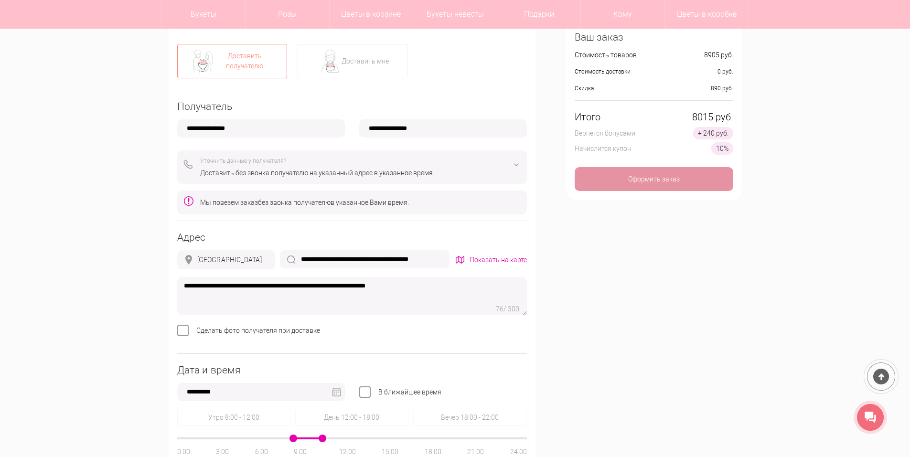
scroll to position [287, 0]
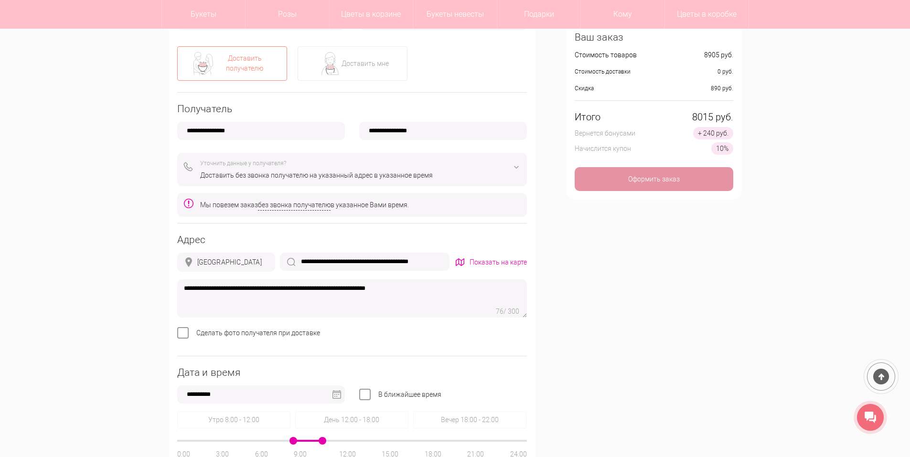
click at [379, 129] on input "**********" at bounding box center [443, 131] width 168 height 18
type input "**********"
click at [500, 107] on div "Получатель" at bounding box center [352, 109] width 350 height 10
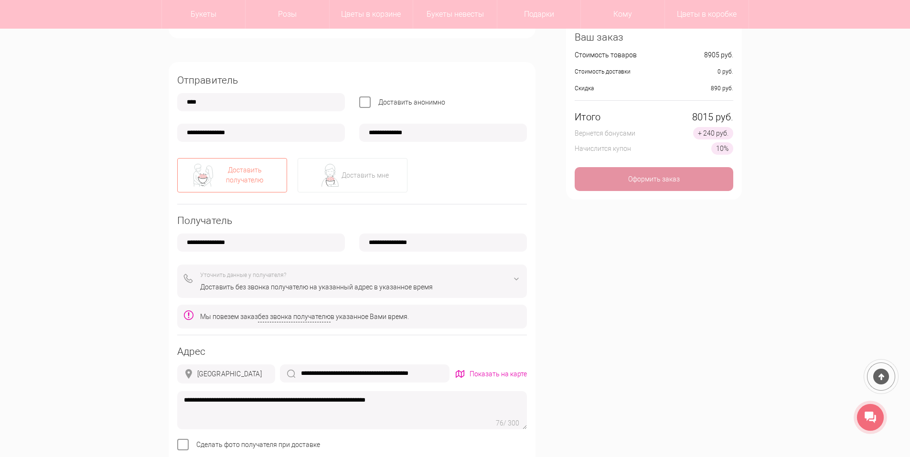
scroll to position [96, 0]
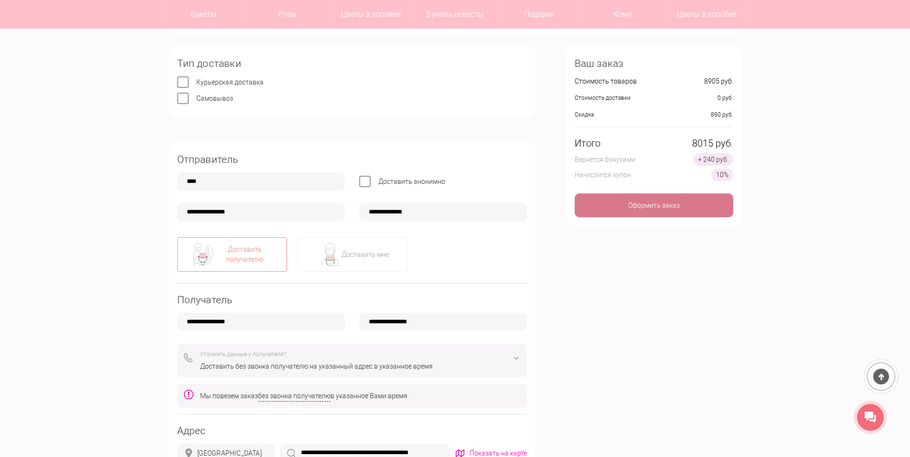
click at [638, 203] on div "Оформить заказ" at bounding box center [654, 206] width 159 height 24
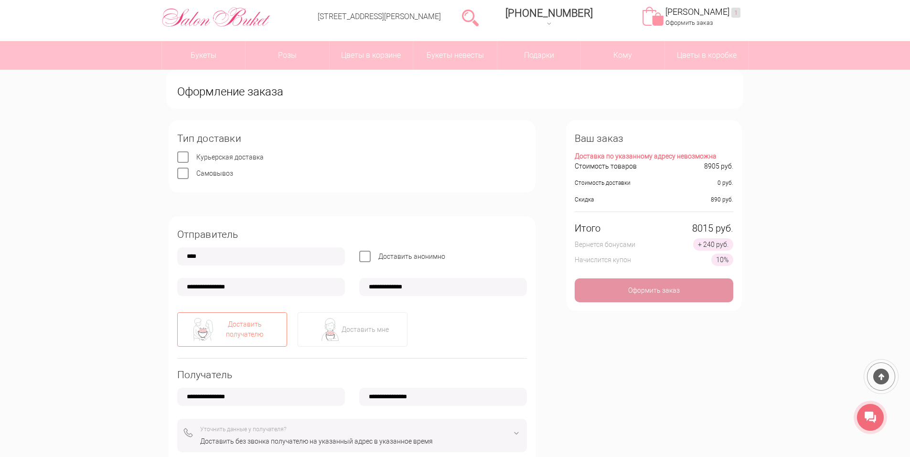
scroll to position [48, 0]
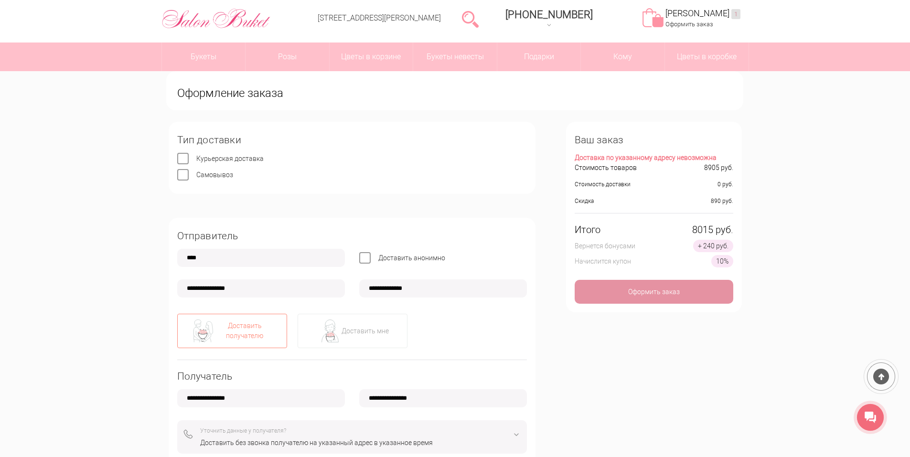
click at [636, 154] on div "Доставка по указанному адресу невозможна" at bounding box center [654, 158] width 159 height 10
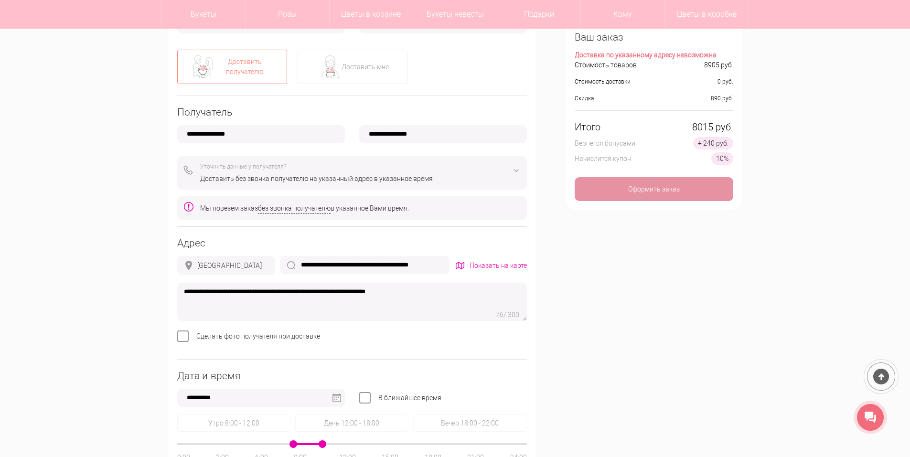
scroll to position [287, 0]
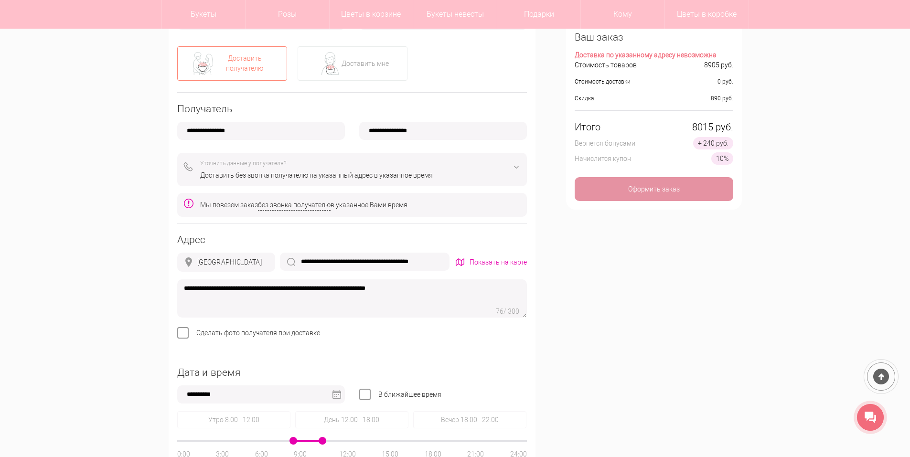
click at [493, 259] on div "Показать на карте" at bounding box center [498, 263] width 57 height 10
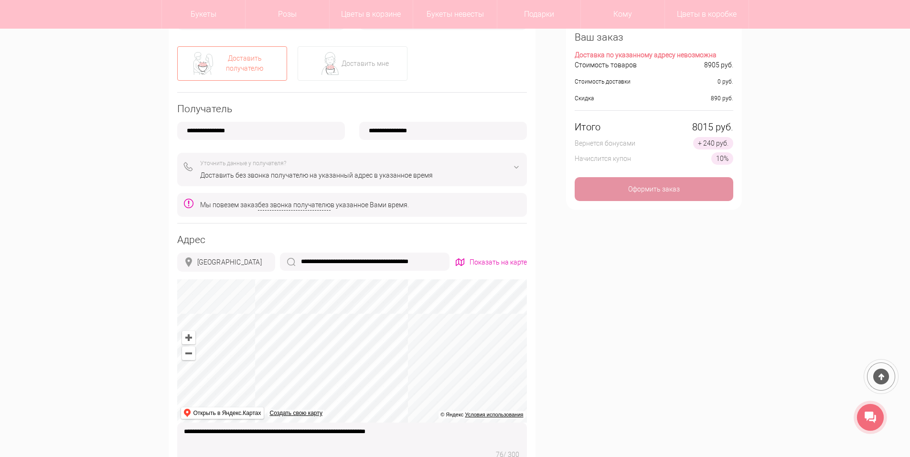
click at [500, 240] on div "Адрес" at bounding box center [352, 240] width 350 height 10
click at [639, 189] on div "Оформить заказ" at bounding box center [654, 189] width 159 height 24
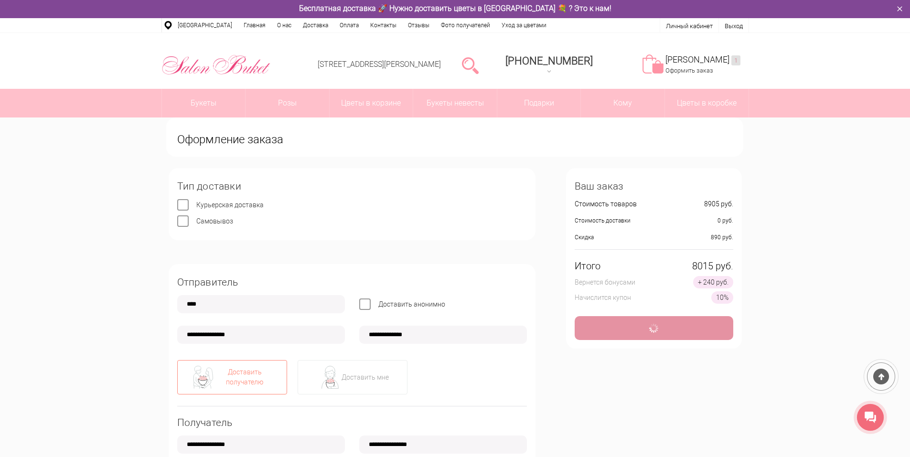
scroll to position [0, 0]
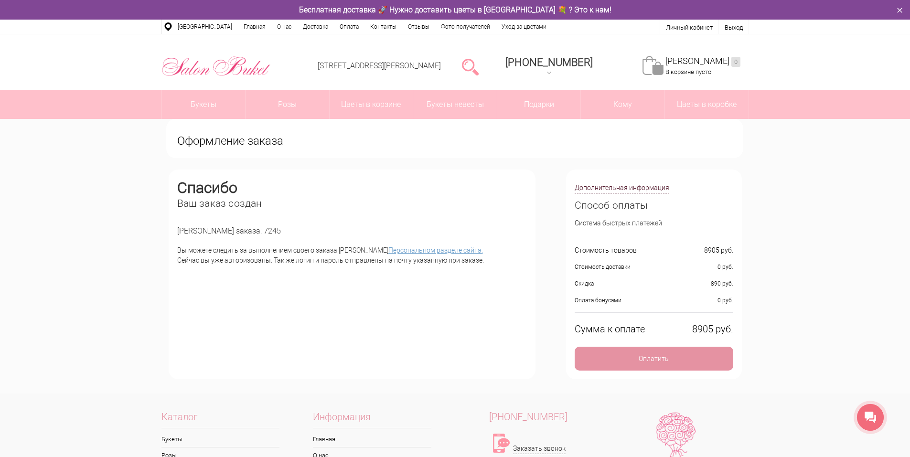
click at [408, 248] on link "Персональном разделе сайта." at bounding box center [435, 251] width 95 height 8
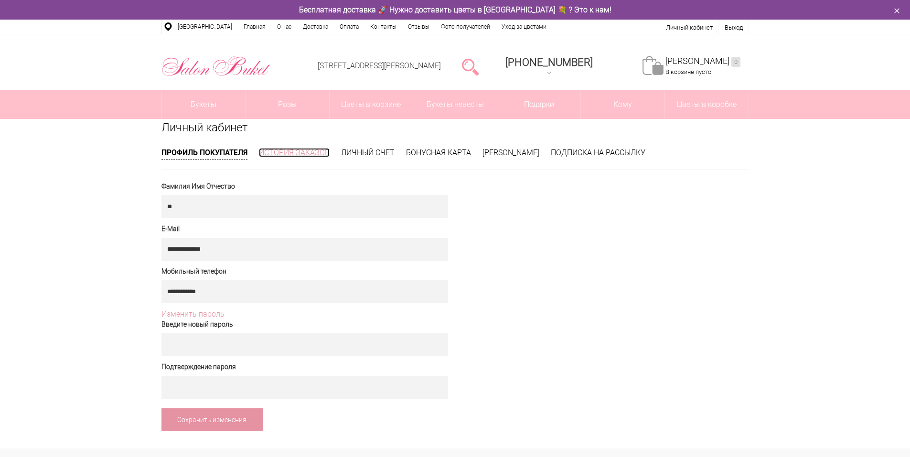
click at [281, 151] on link "История заказов" at bounding box center [294, 152] width 71 height 9
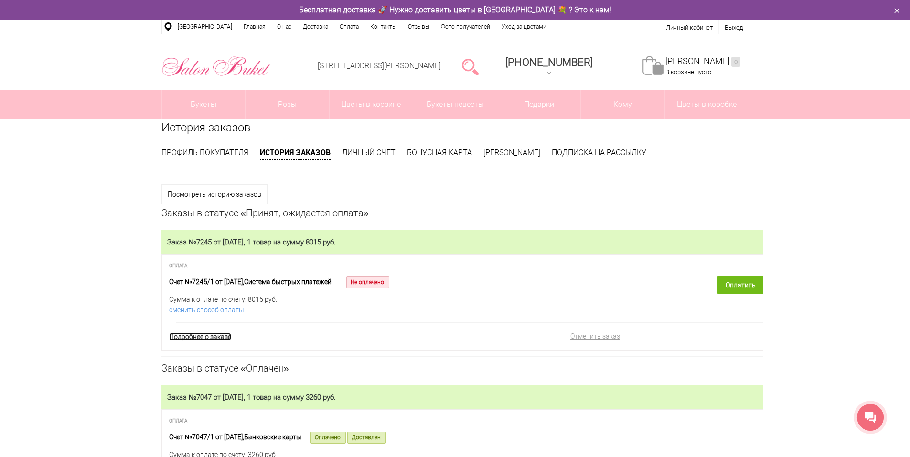
click at [208, 337] on link "Подробнее о заказе" at bounding box center [200, 337] width 62 height 8
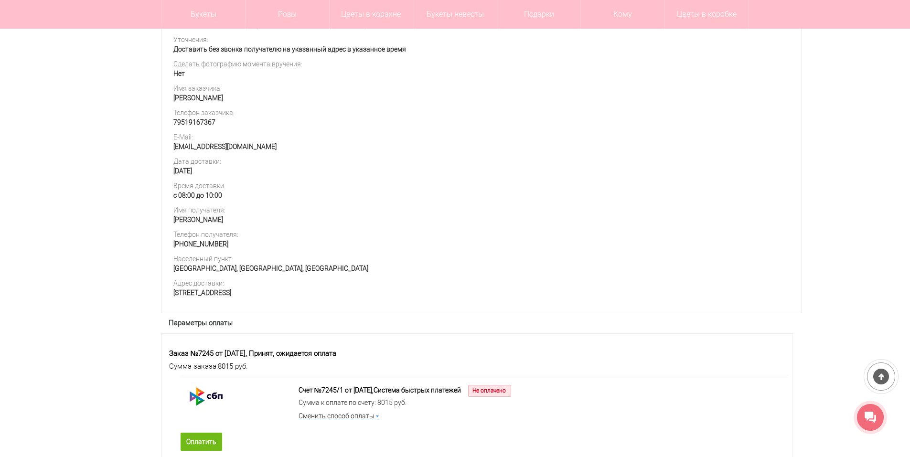
scroll to position [526, 0]
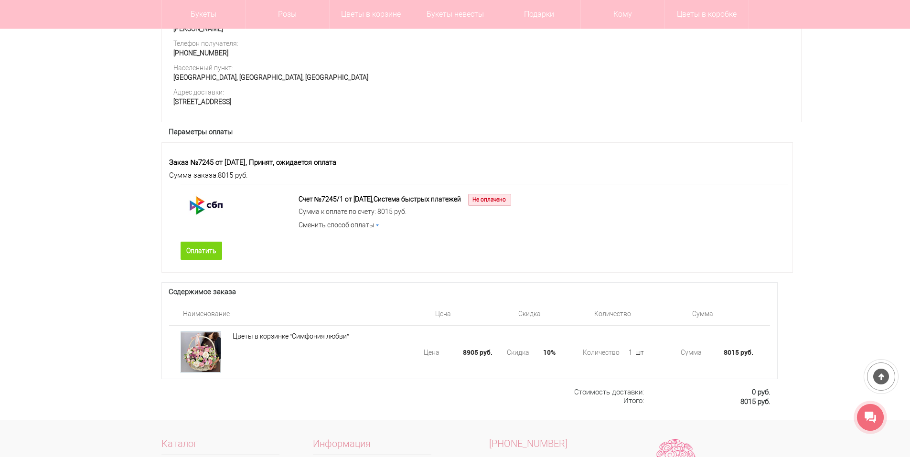
click at [205, 260] on link "Оплатить" at bounding box center [202, 251] width 42 height 18
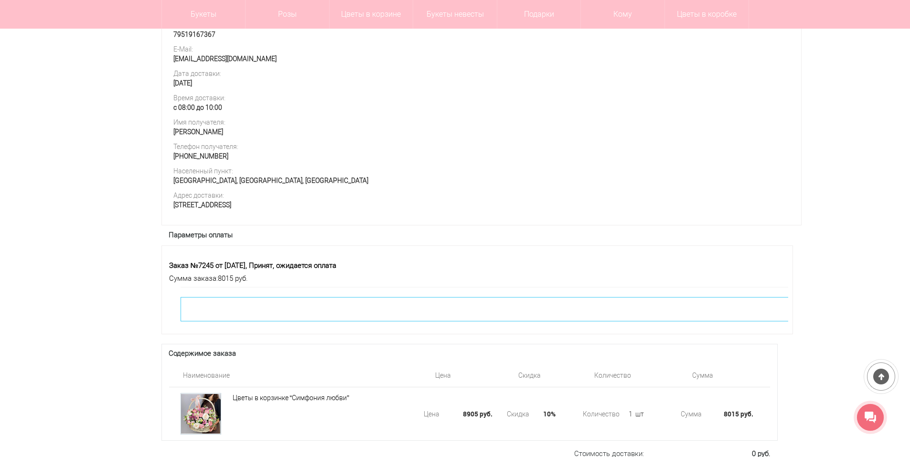
scroll to position [416, 0]
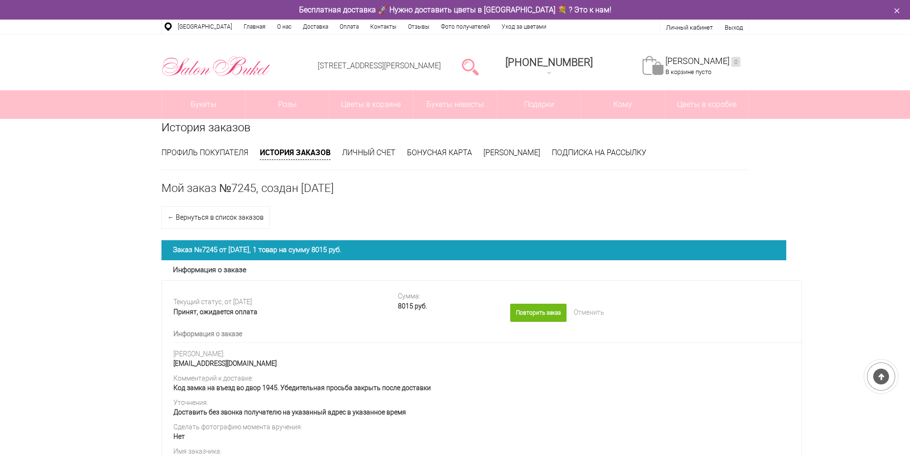
scroll to position [443, 0]
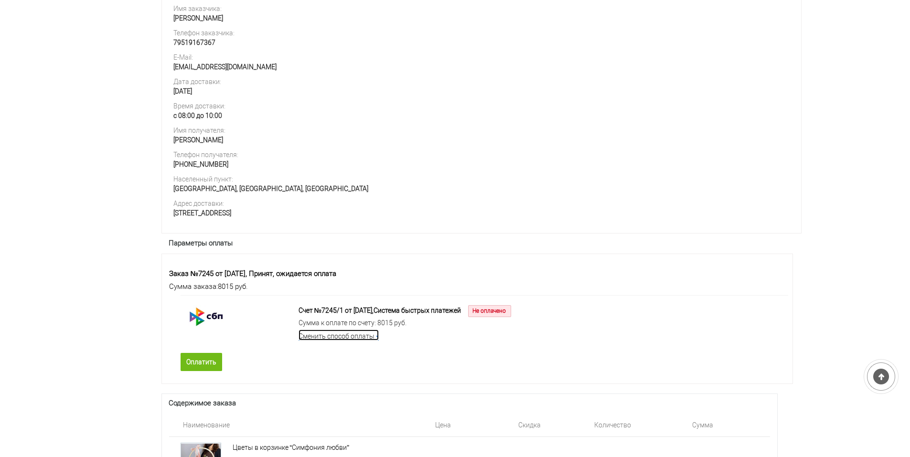
click at [372, 341] on link "Сменить способ оплаты" at bounding box center [339, 335] width 80 height 11
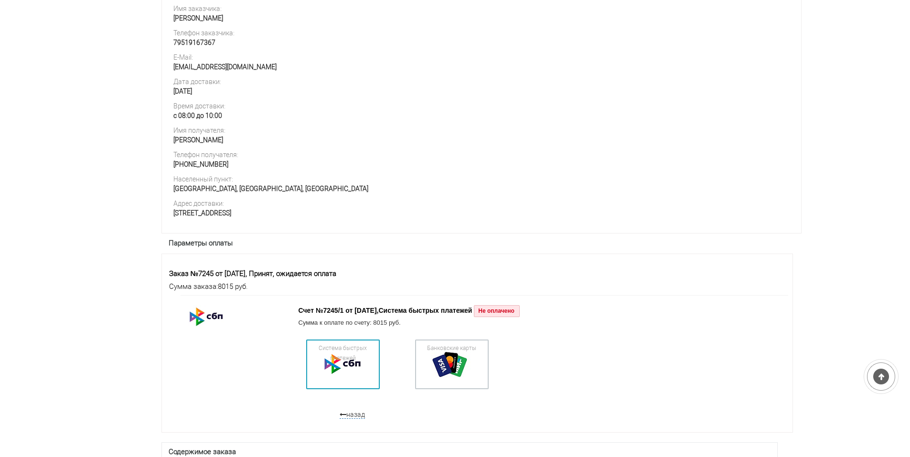
click at [345, 386] on div at bounding box center [343, 364] width 67 height 43
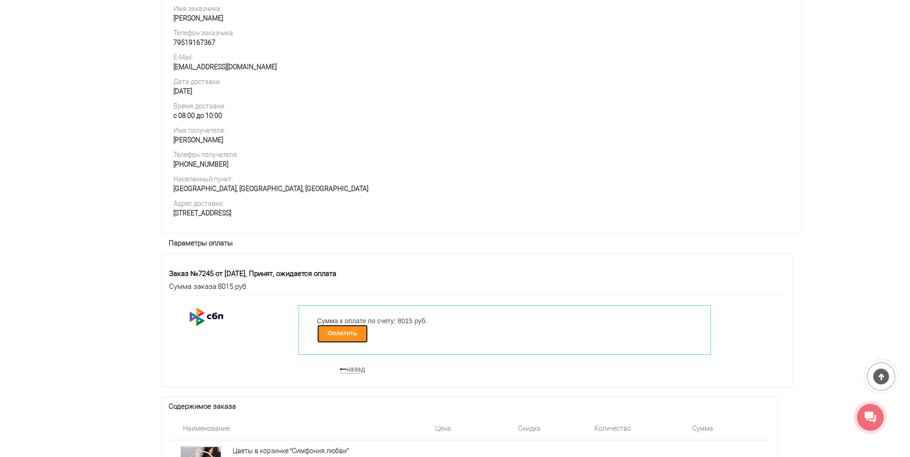
click at [339, 343] on link "Оплатить" at bounding box center [342, 334] width 51 height 18
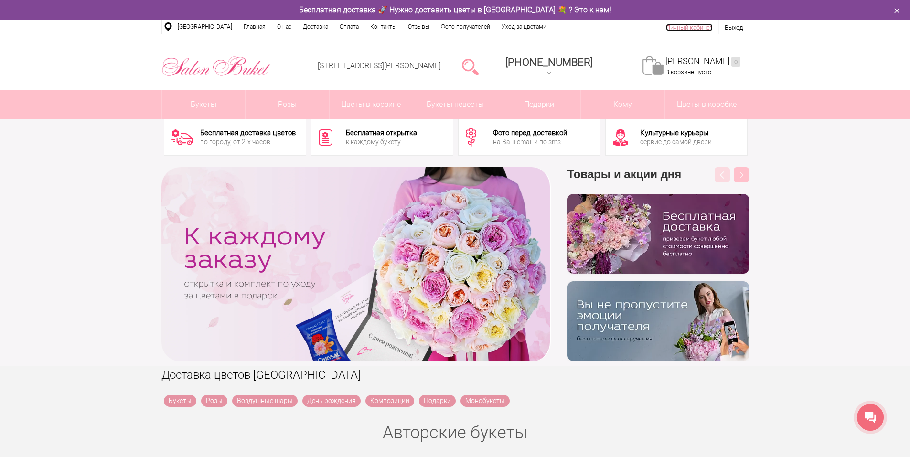
click at [705, 25] on link "Личный кабинет" at bounding box center [689, 27] width 47 height 7
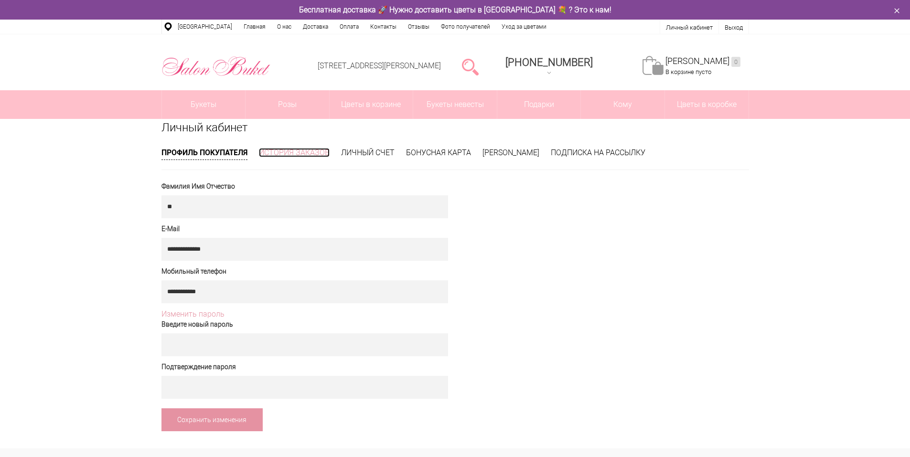
click at [311, 148] on li "История заказов" at bounding box center [294, 153] width 71 height 11
click at [309, 153] on link "История заказов" at bounding box center [294, 152] width 71 height 9
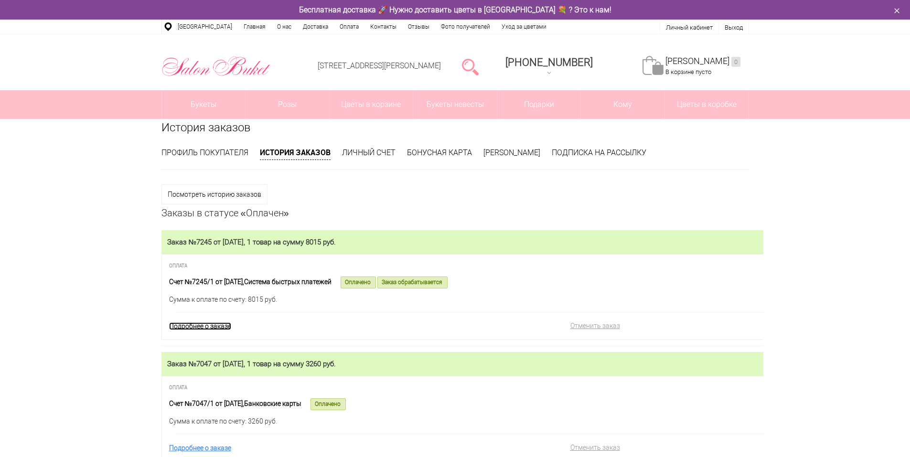
click at [217, 328] on link "Подробнее о заказе" at bounding box center [200, 327] width 62 height 8
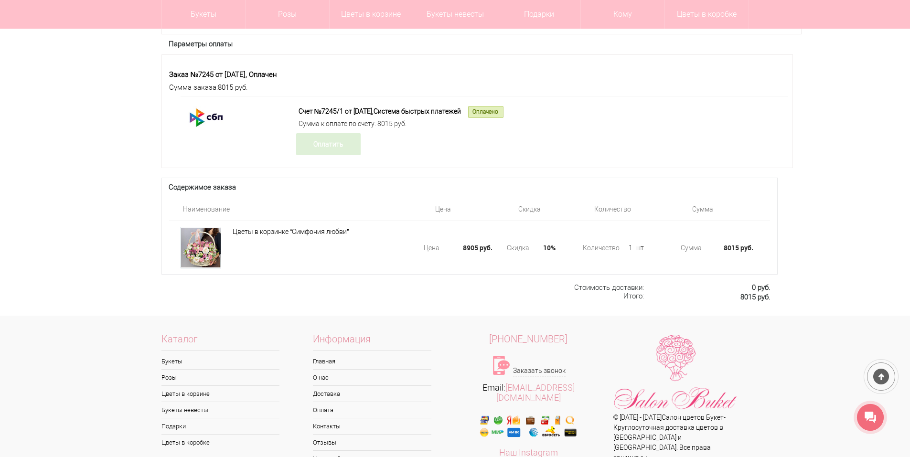
scroll to position [717, 0]
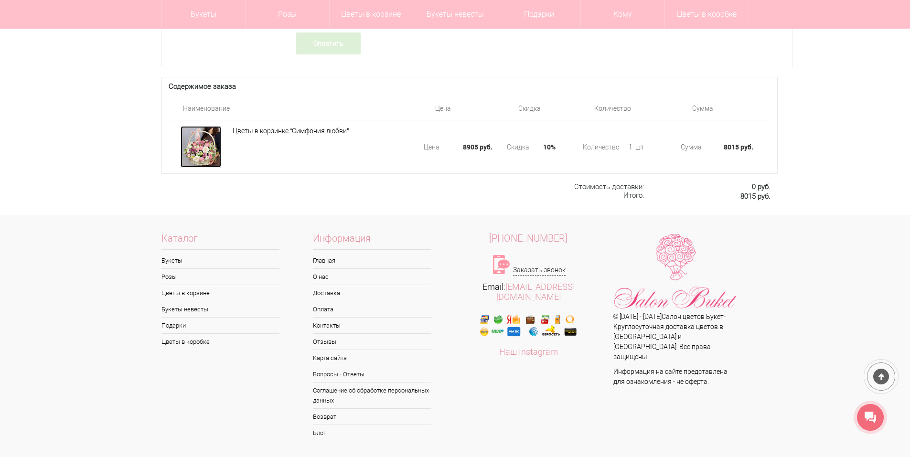
click at [214, 162] on div at bounding box center [201, 147] width 41 height 42
